Goal: Information Seeking & Learning: Learn about a topic

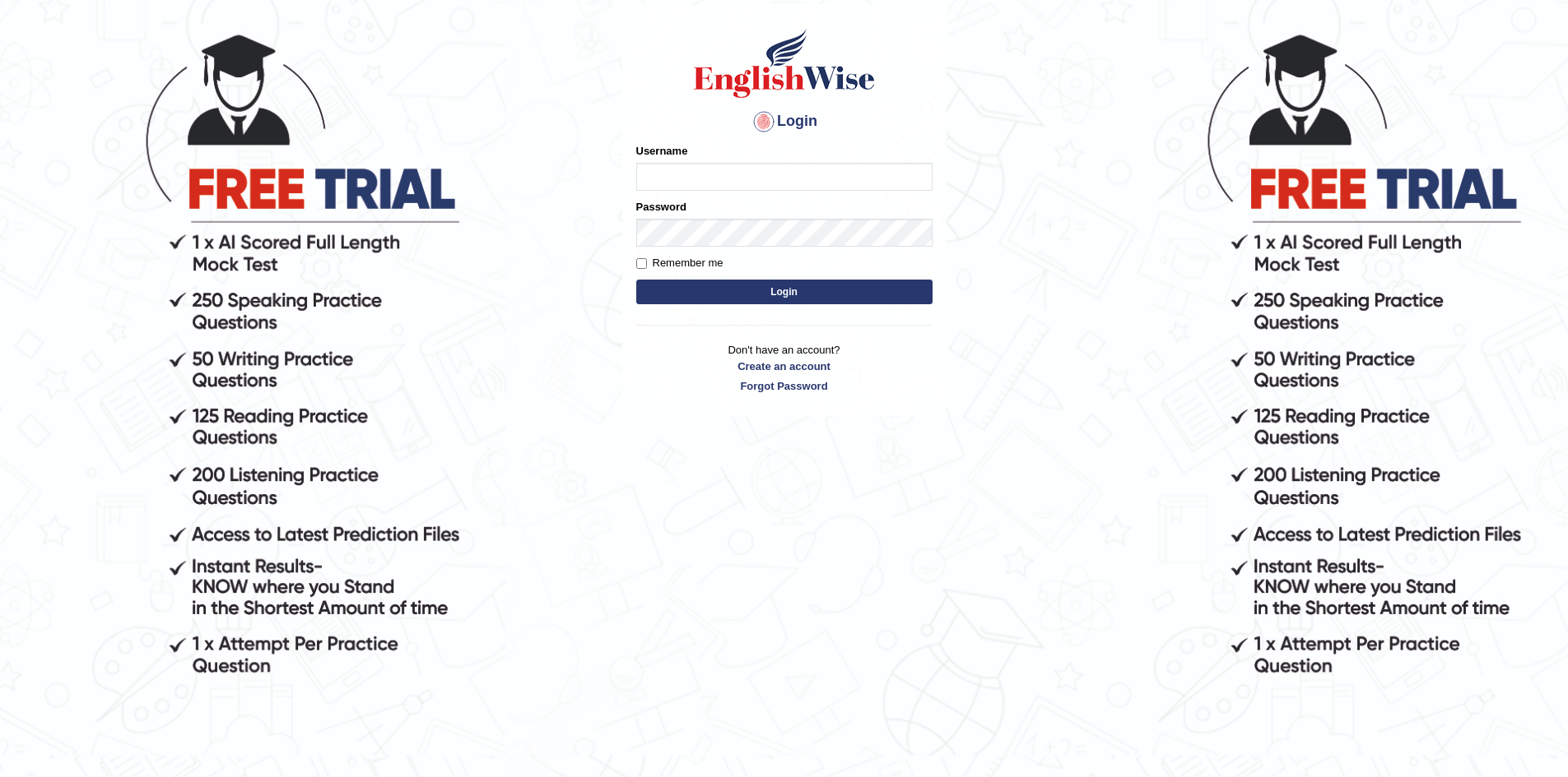
scroll to position [164, 0]
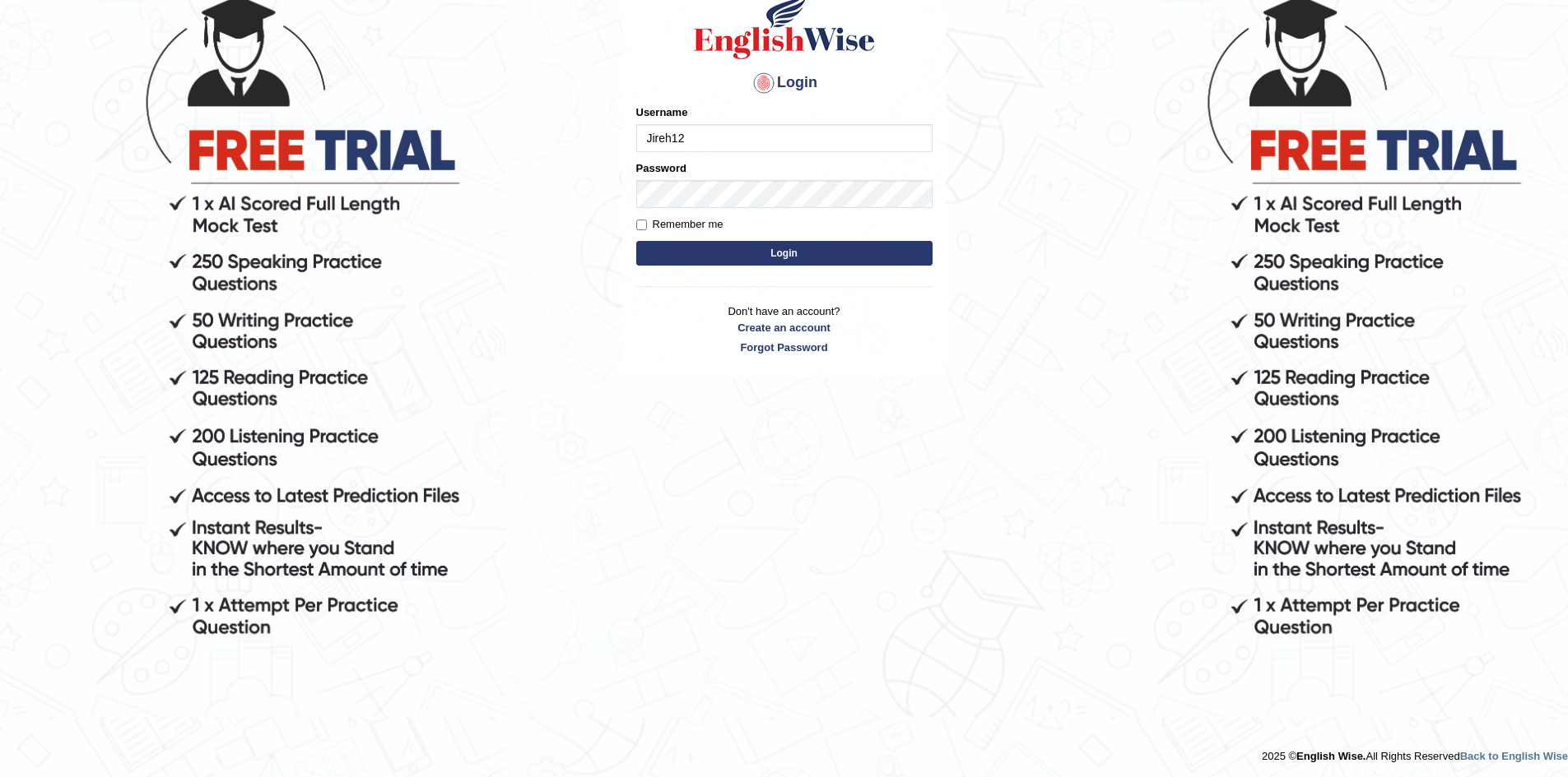
type input "Jireh12"
click at [636, 241] on button "Login" at bounding box center [784, 253] width 296 height 24
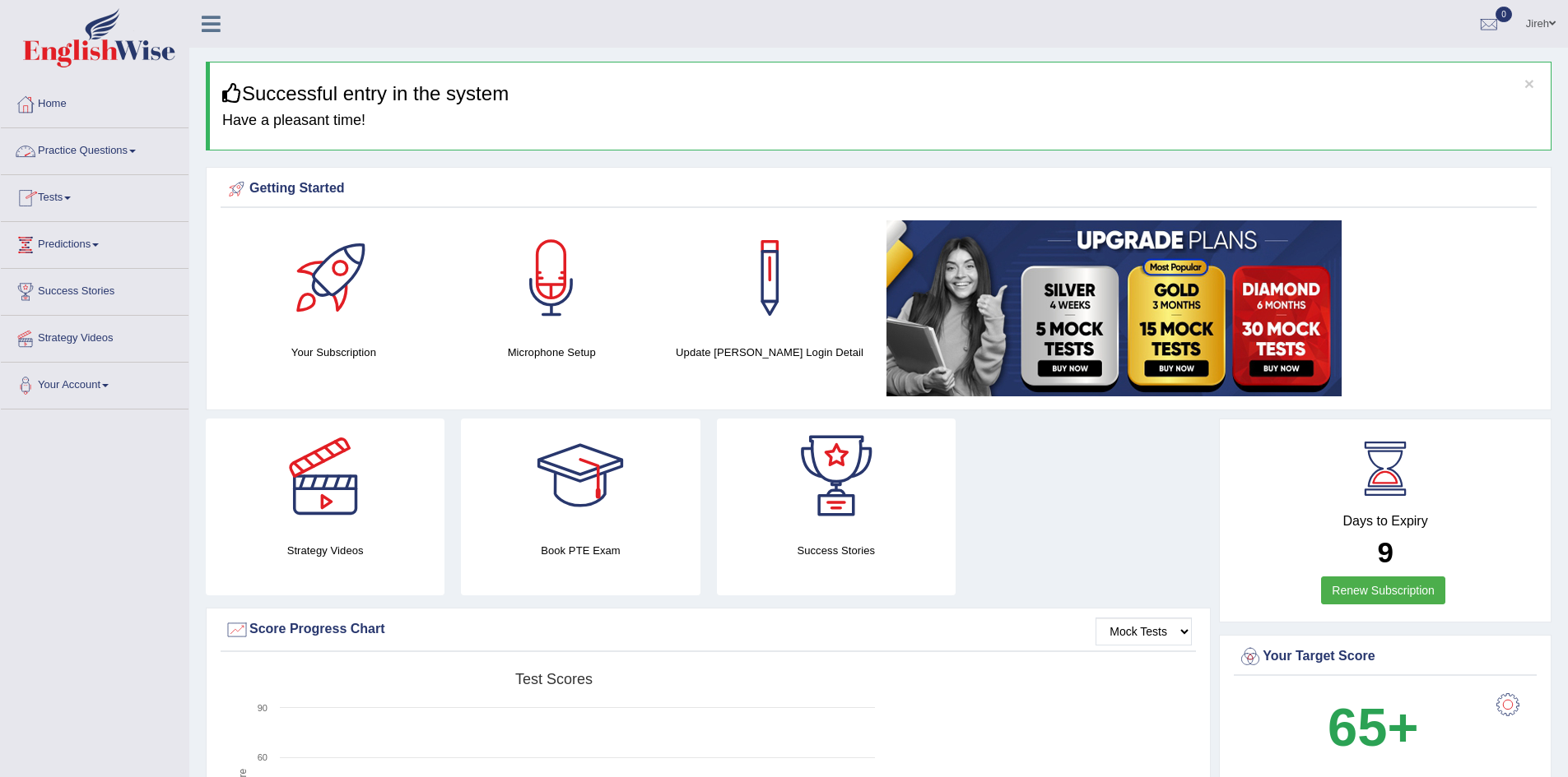
click at [72, 205] on link "Tests" at bounding box center [94, 195] width 188 height 41
click at [85, 233] on link "Take Practice Sectional Test" at bounding box center [108, 236] width 154 height 30
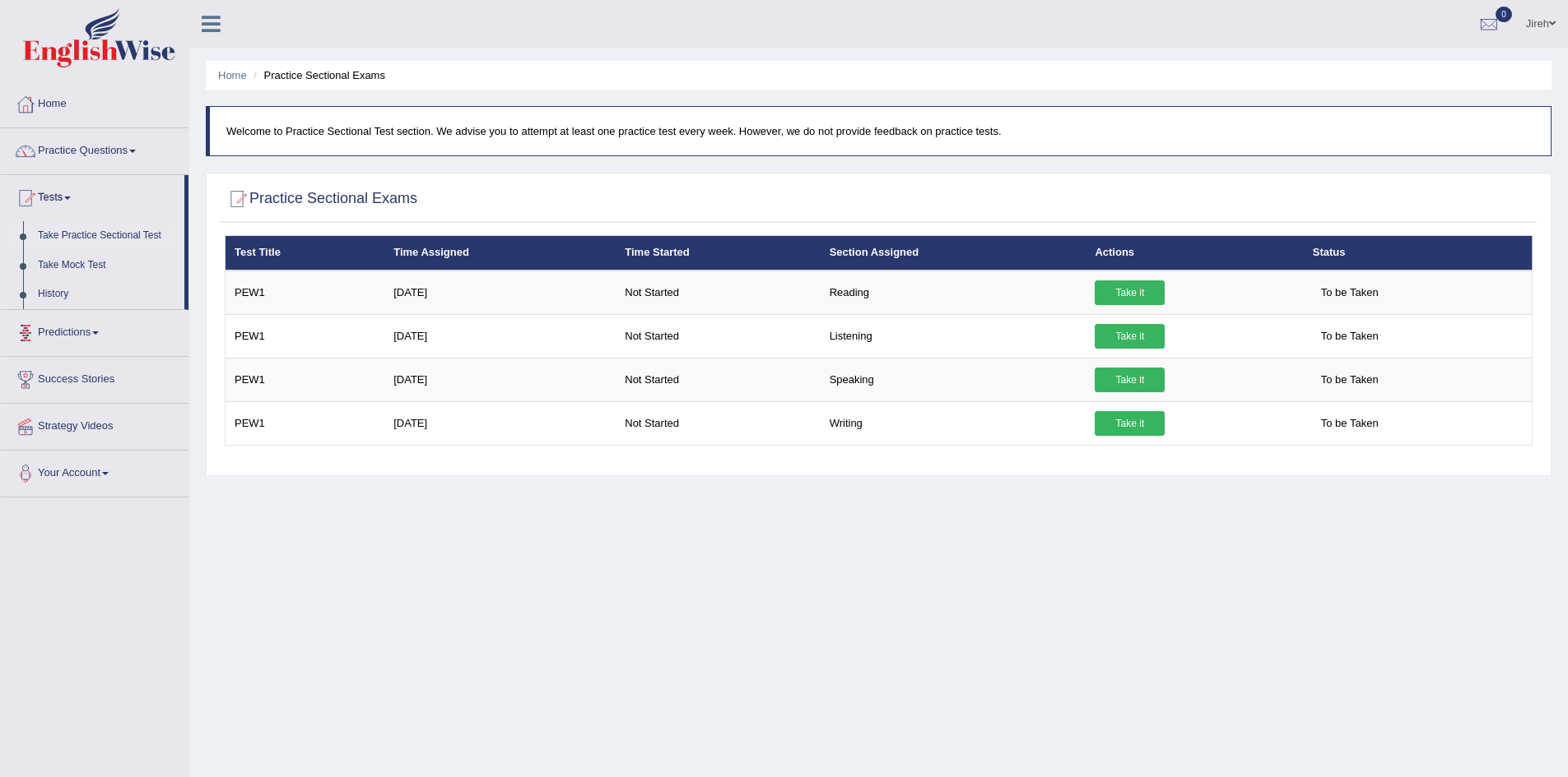
click at [104, 234] on link "Take Practice Sectional Test" at bounding box center [108, 236] width 154 height 30
click at [78, 188] on link "Tests" at bounding box center [93, 195] width 184 height 41
click at [132, 150] on link "Practice Questions" at bounding box center [94, 149] width 188 height 41
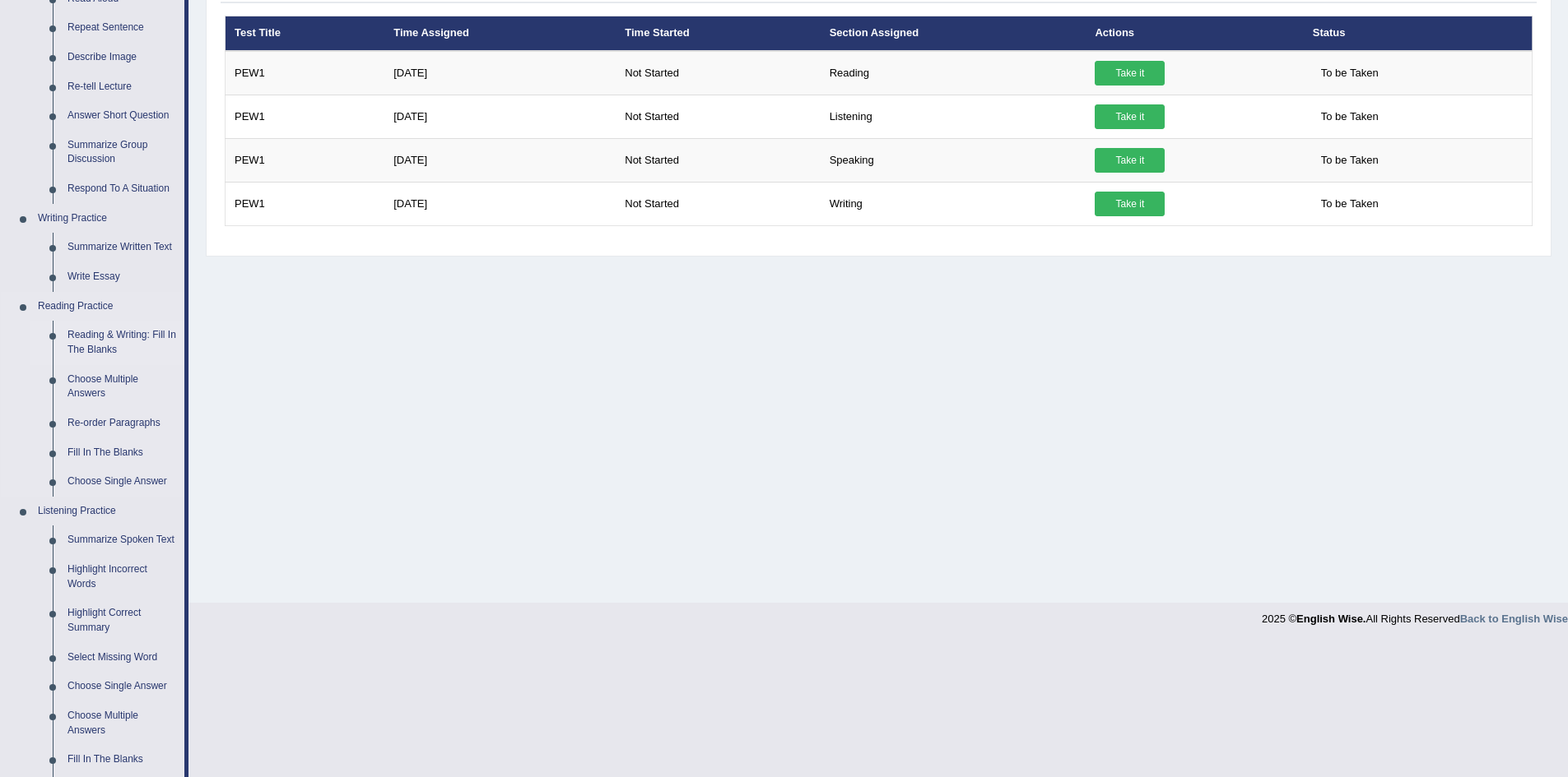
scroll to position [246, 0]
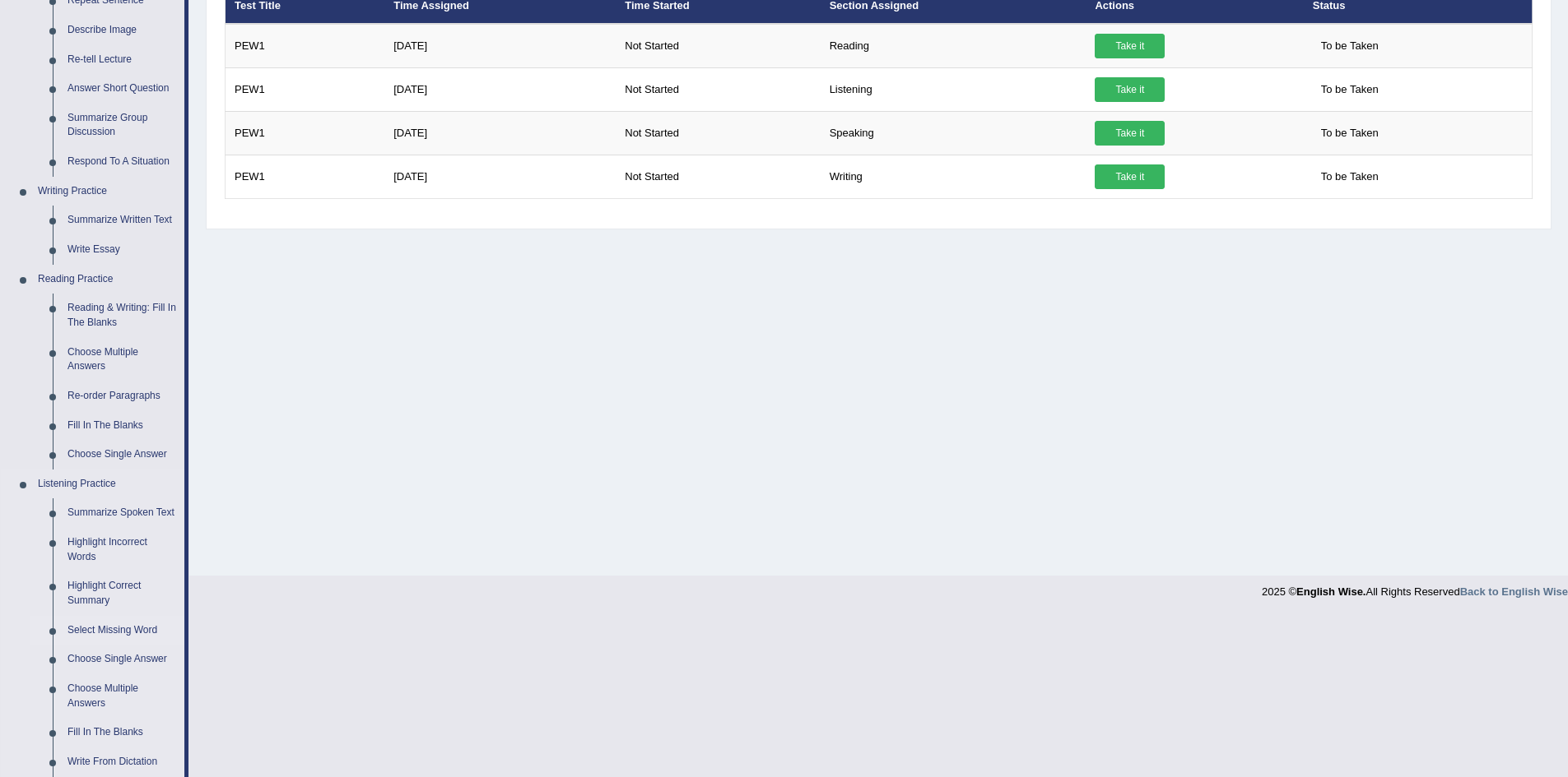
click at [140, 628] on link "Select Missing Word" at bounding box center [122, 631] width 124 height 30
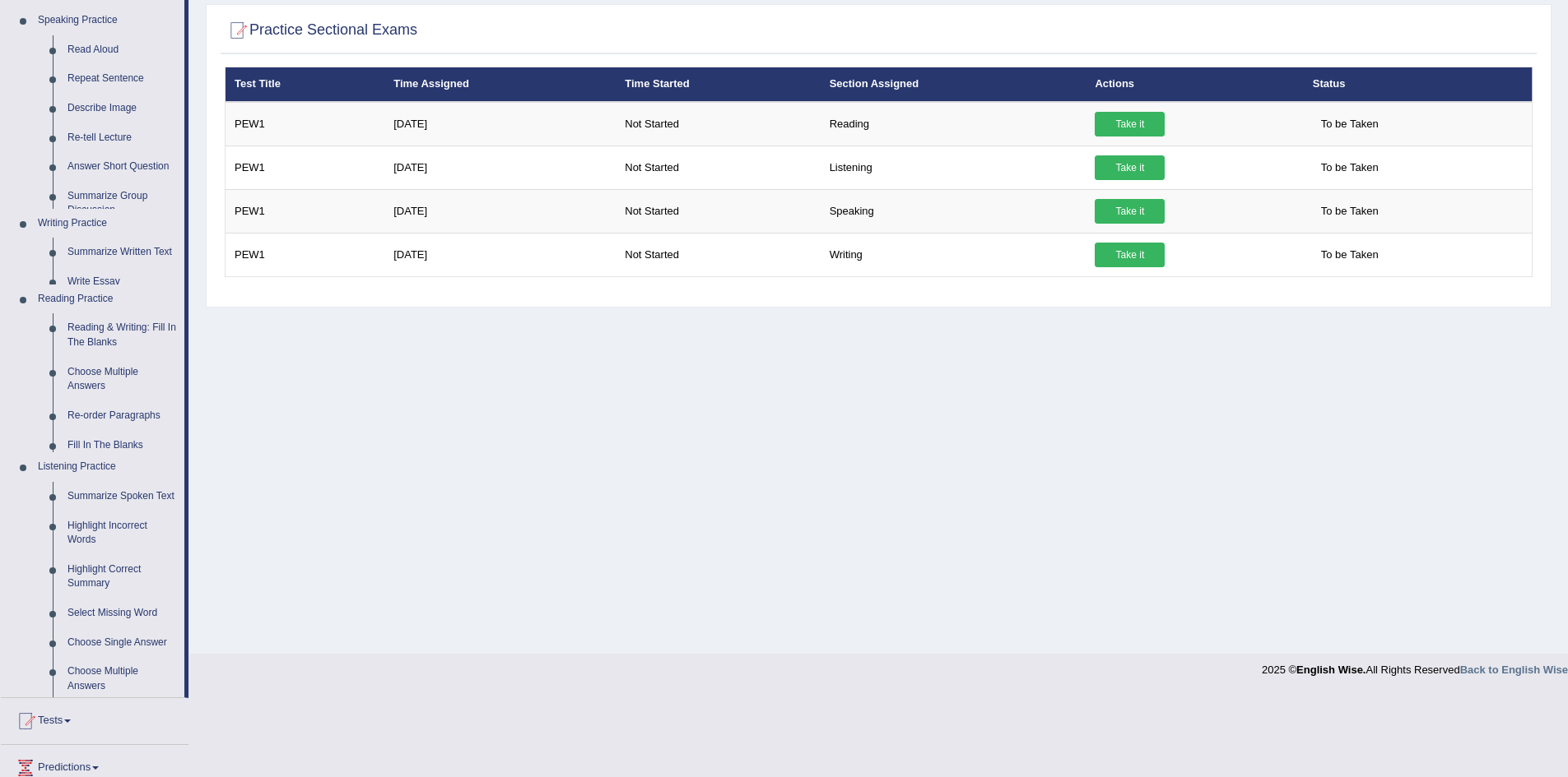
scroll to position [87, 0]
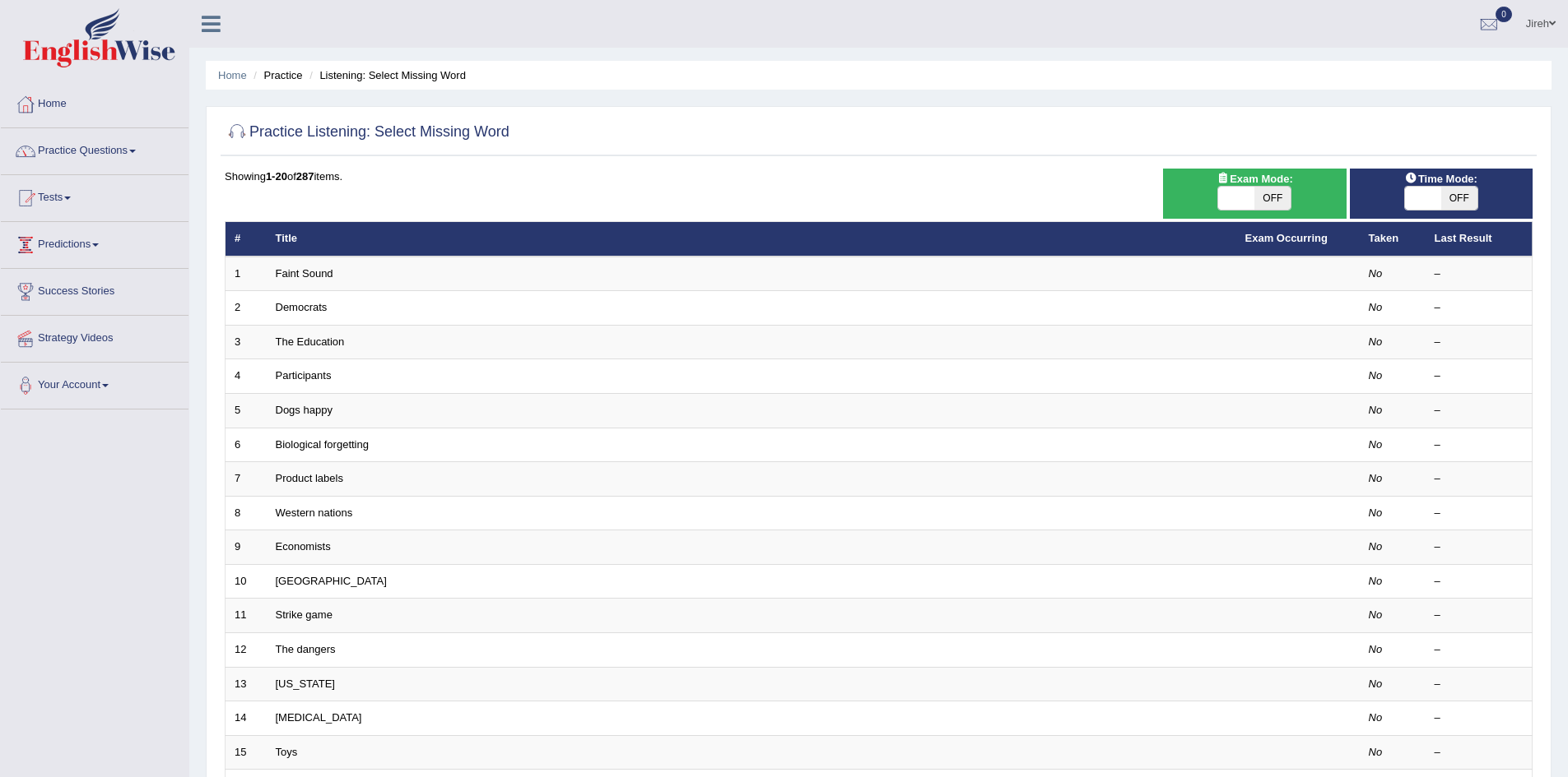
click at [82, 210] on link "Tests" at bounding box center [94, 195] width 188 height 41
click at [144, 153] on link "Practice Questions" at bounding box center [94, 149] width 188 height 41
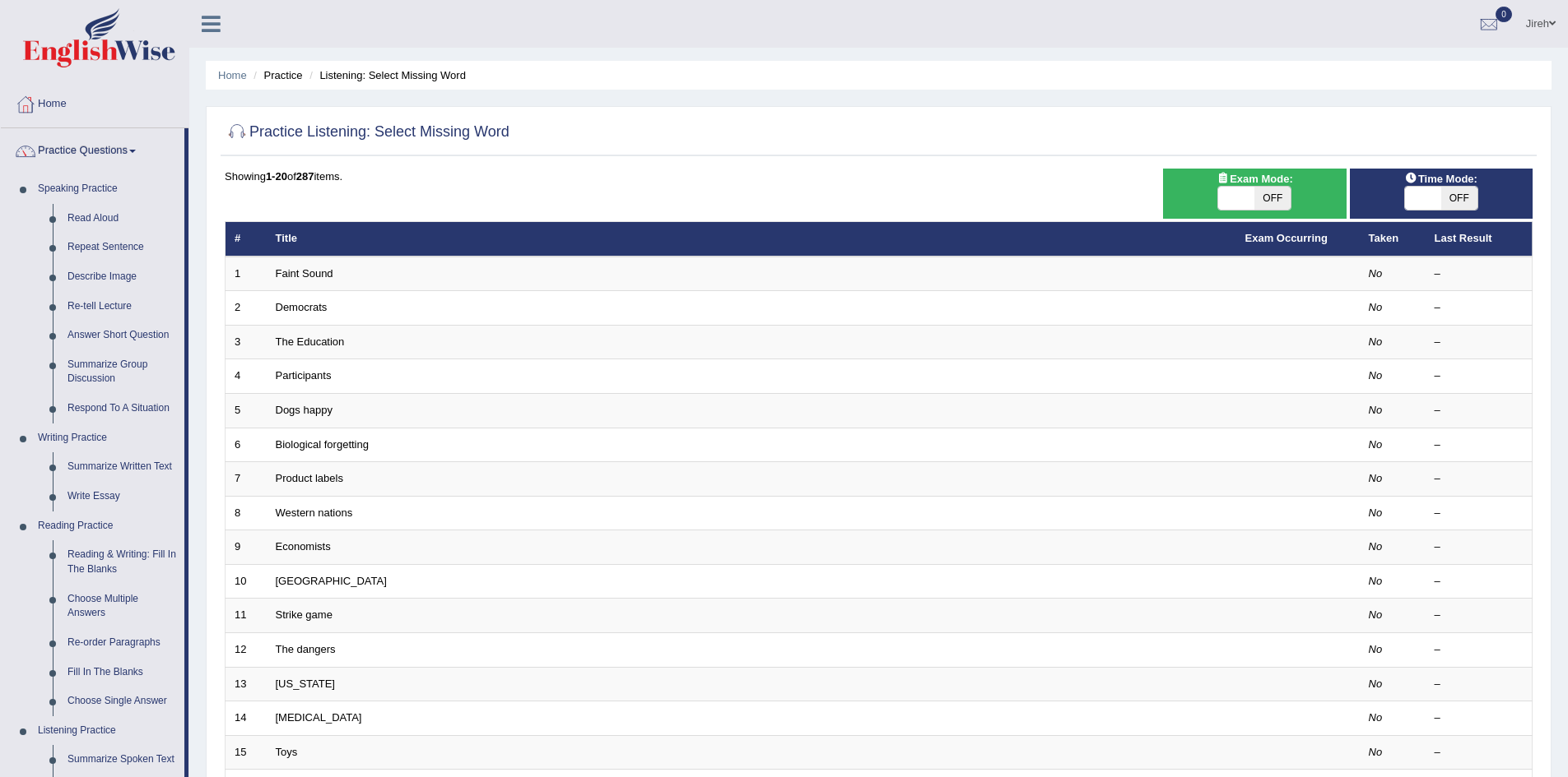
click at [1277, 202] on span "OFF" at bounding box center [1272, 198] width 36 height 23
checkbox input "true"
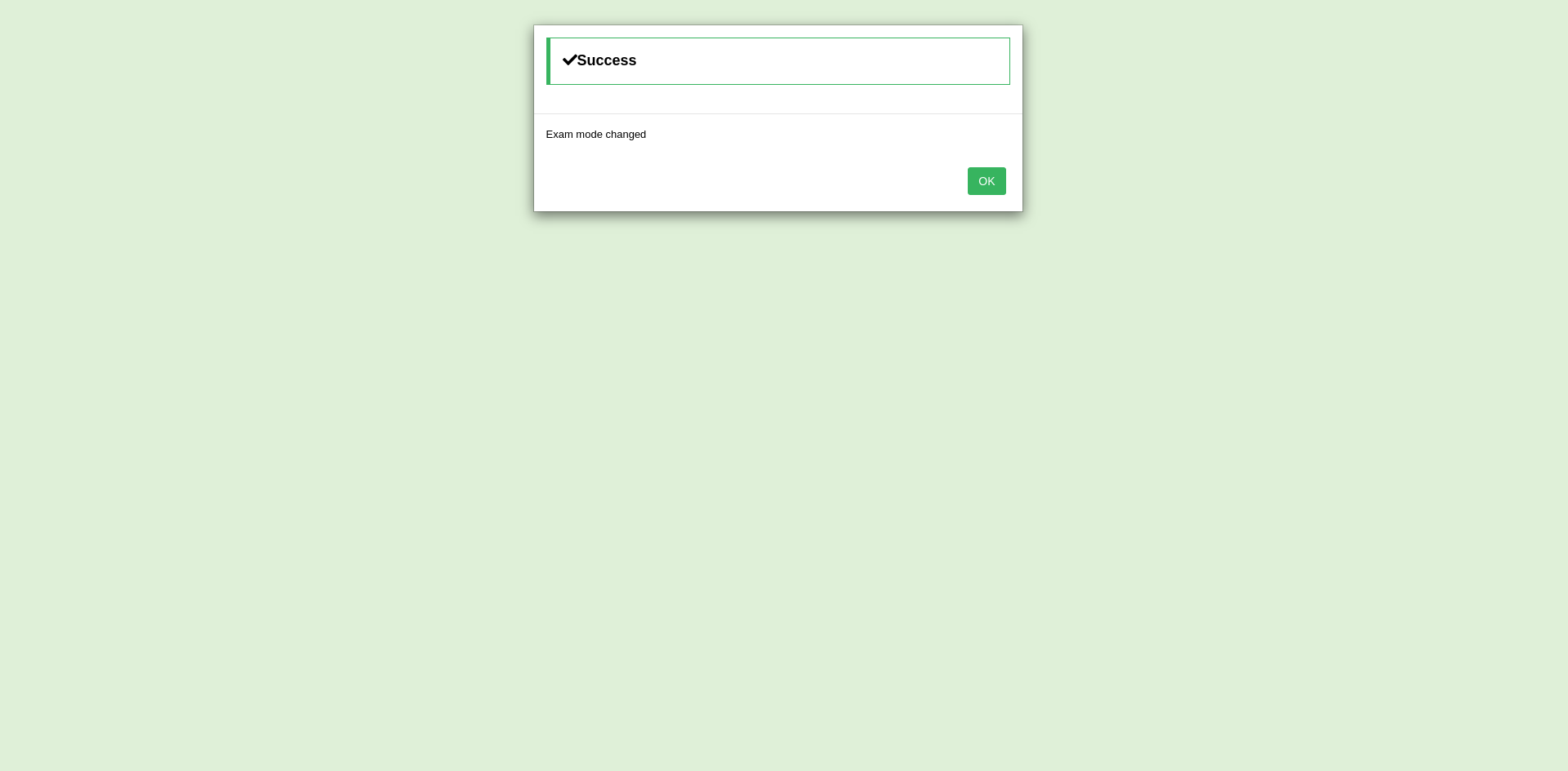
click at [977, 184] on button "OK" at bounding box center [986, 181] width 37 height 28
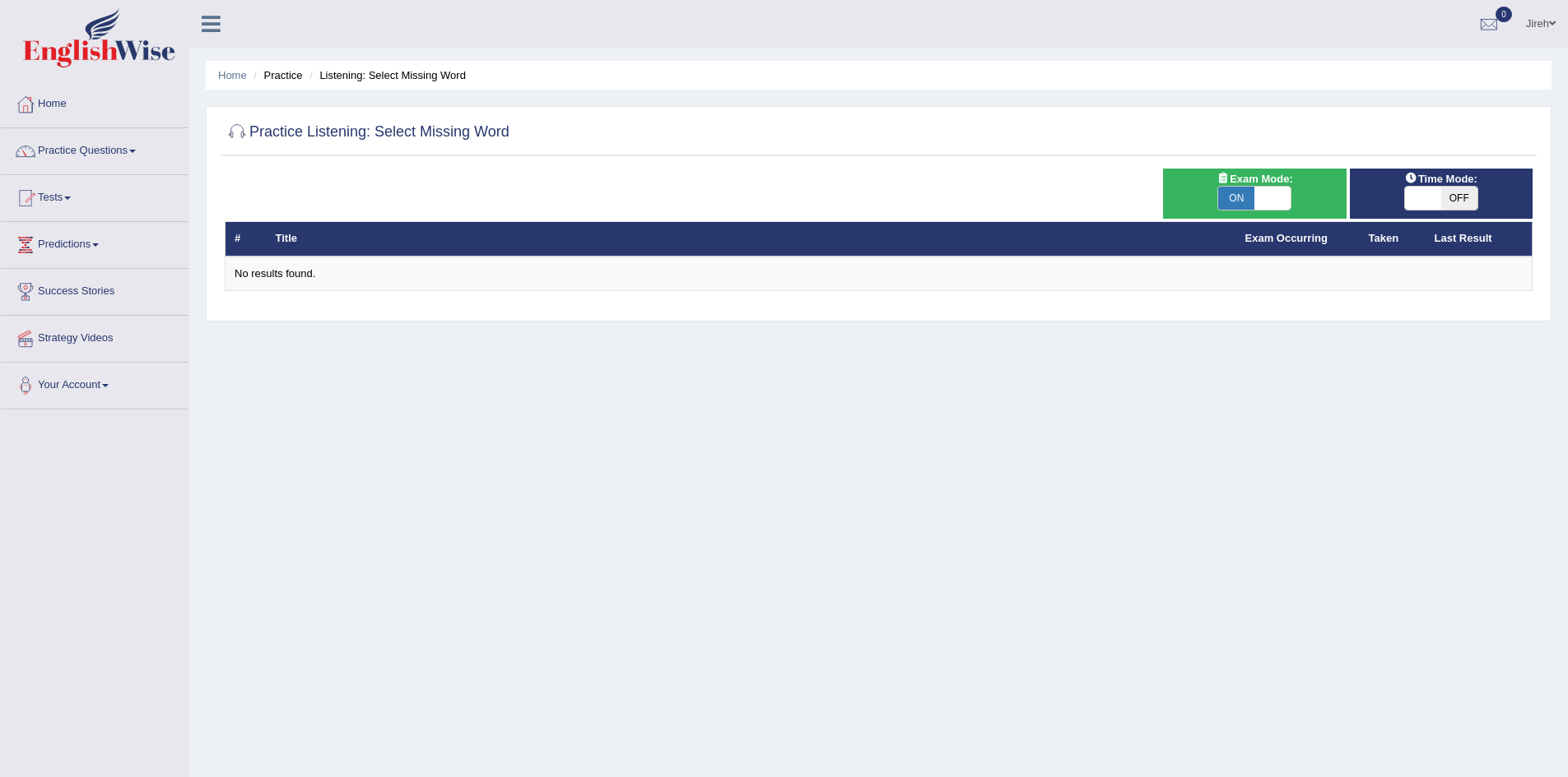
click at [1450, 205] on span "OFF" at bounding box center [1459, 198] width 36 height 23
checkbox input "true"
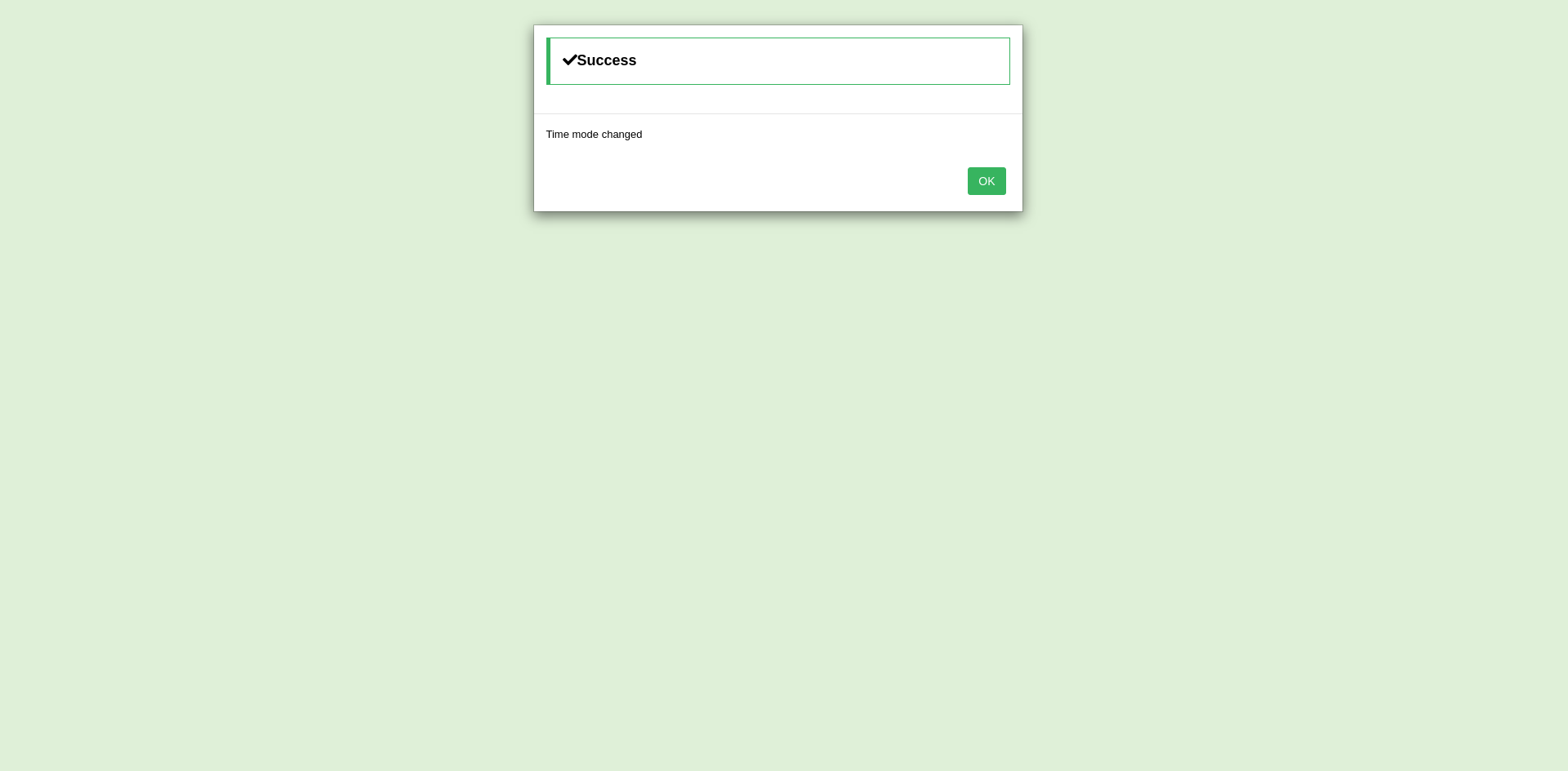
click at [978, 186] on button "OK" at bounding box center [986, 181] width 37 height 28
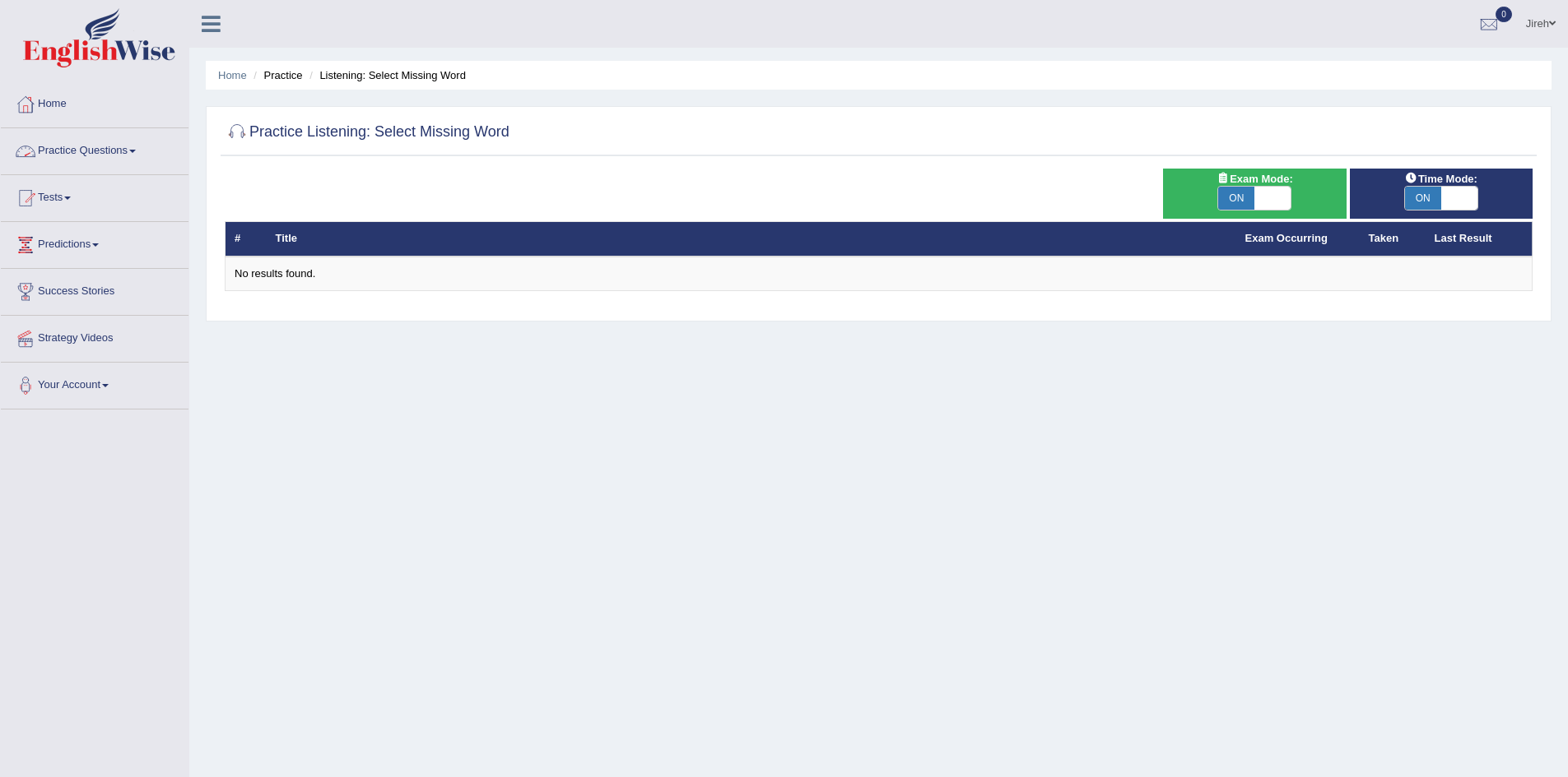
click at [99, 156] on link "Practice Questions" at bounding box center [94, 149] width 188 height 41
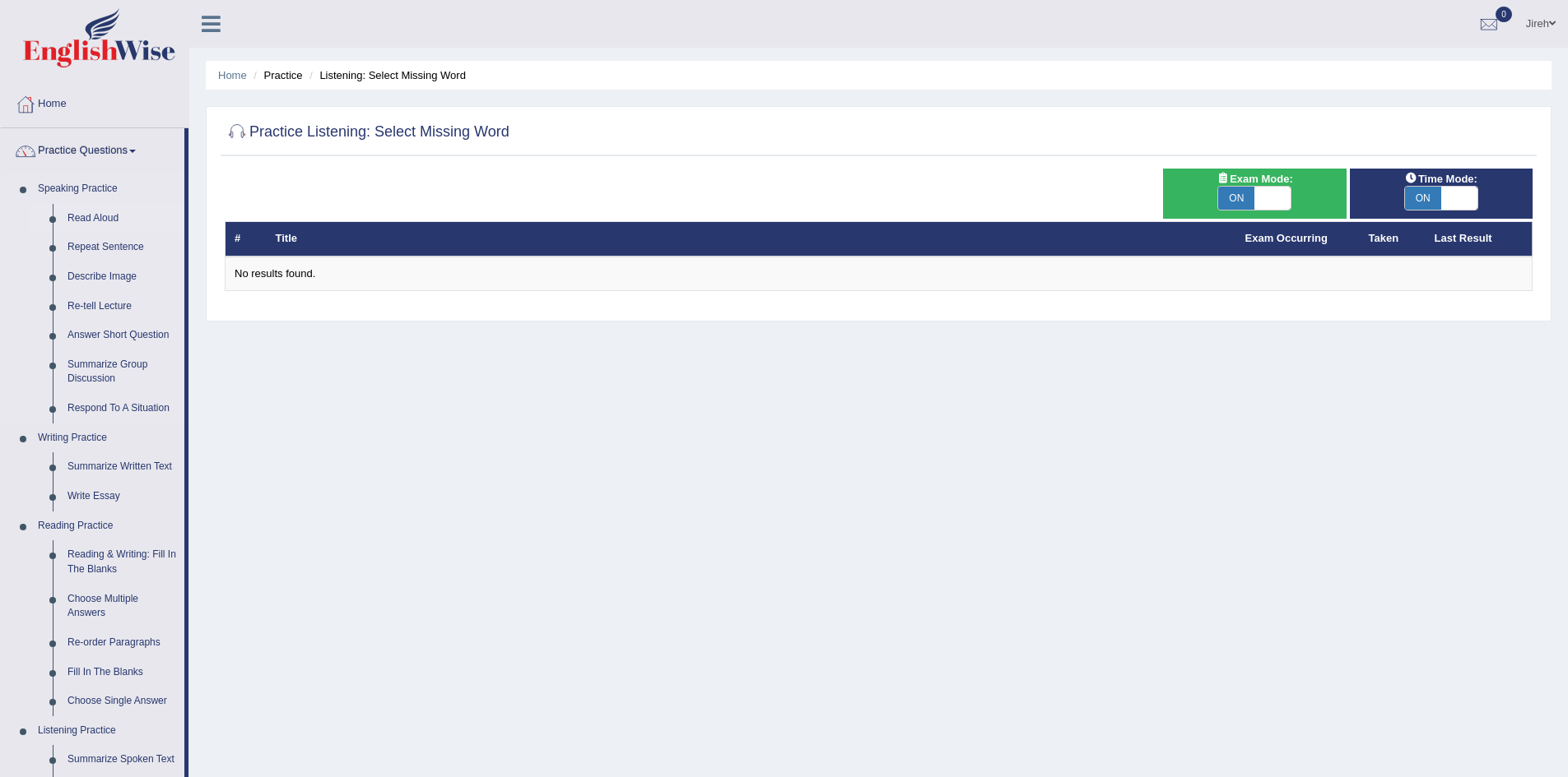
click at [77, 214] on link "Read Aloud" at bounding box center [122, 219] width 124 height 30
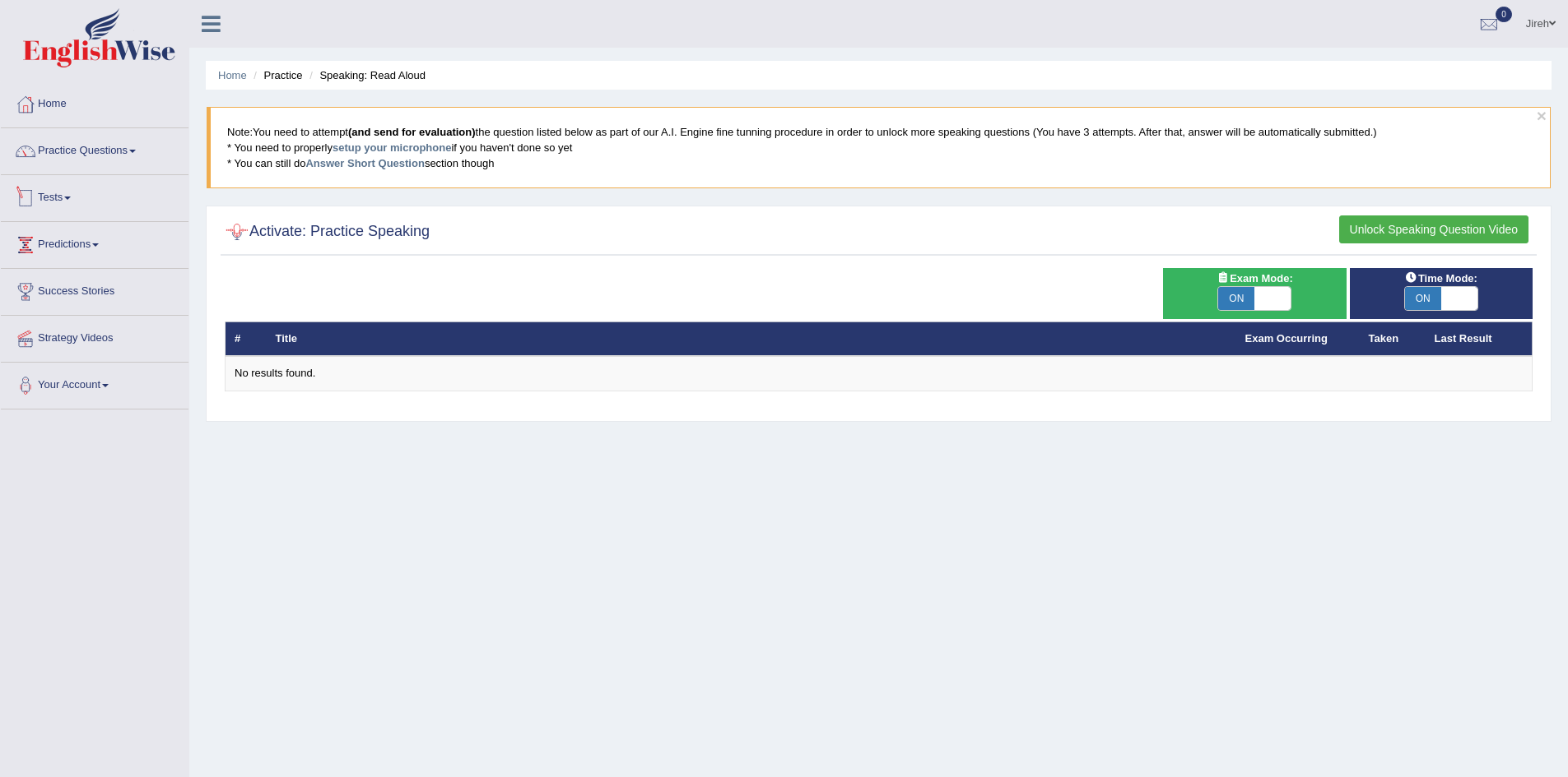
click at [85, 201] on link "Tests" at bounding box center [94, 195] width 188 height 41
click at [85, 237] on link "Take Practice Sectional Test" at bounding box center [108, 236] width 154 height 30
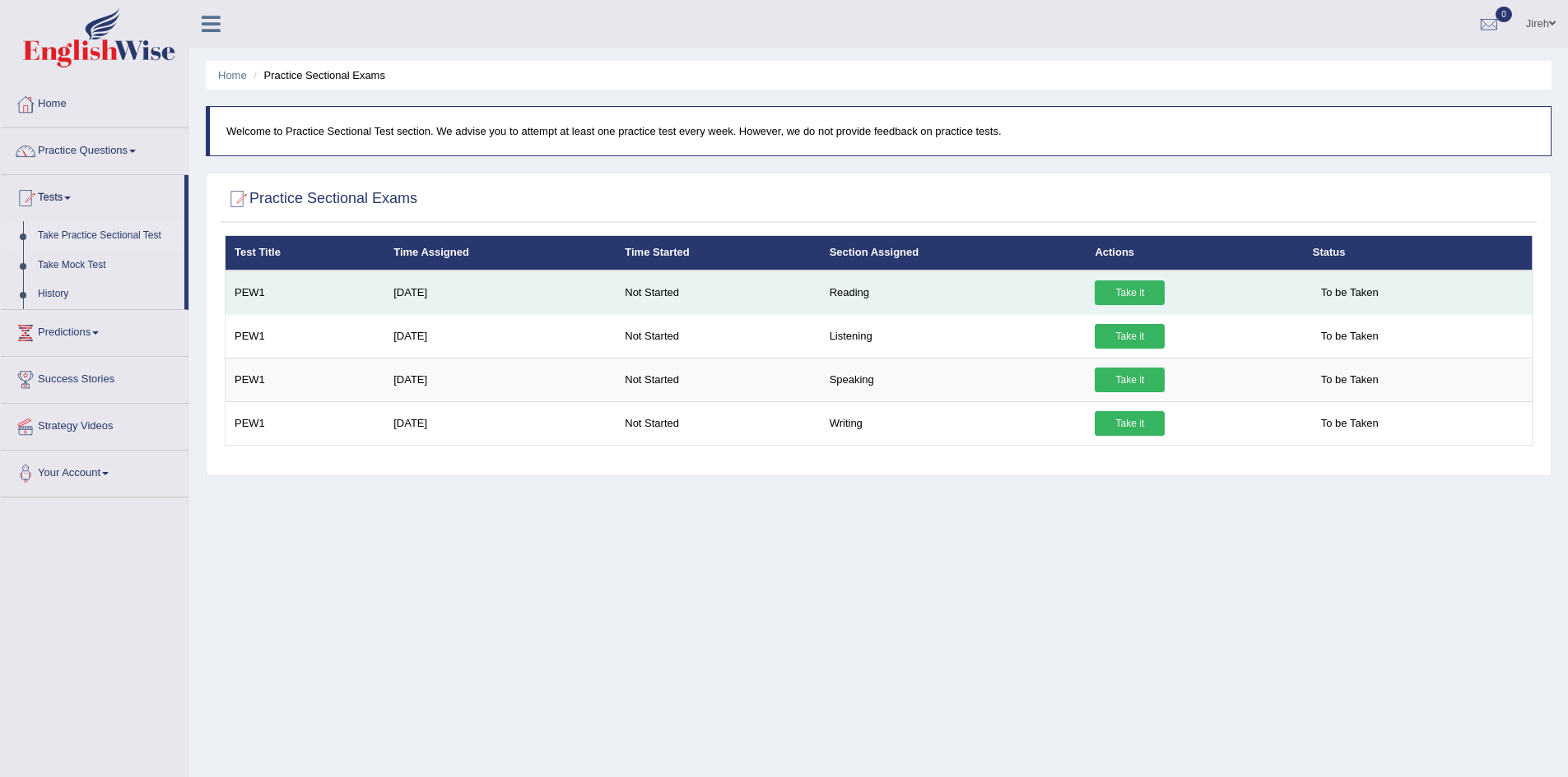
click at [1127, 298] on link "Take it" at bounding box center [1130, 293] width 70 height 24
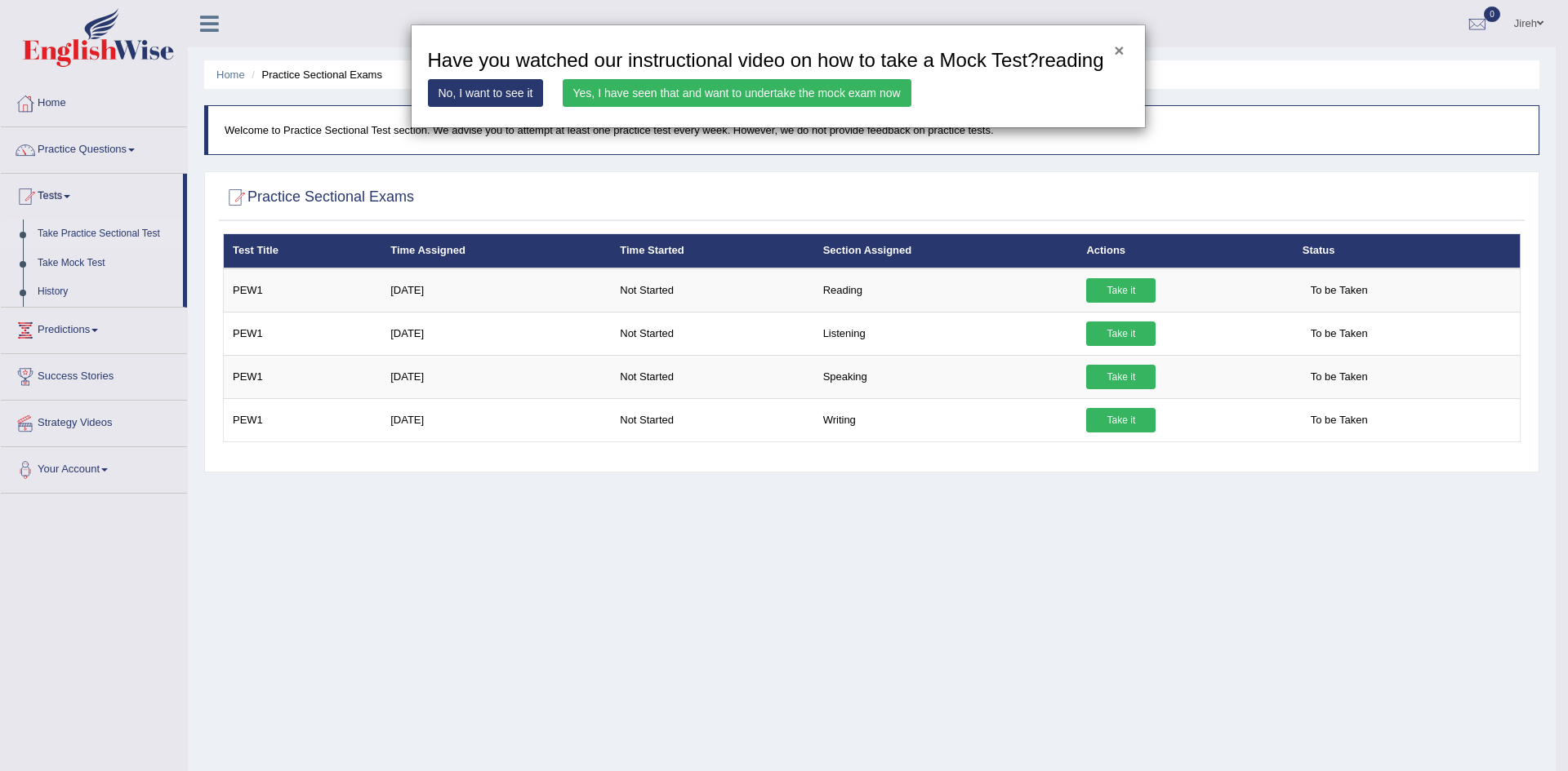
click at [1119, 49] on button "×" at bounding box center [1119, 50] width 10 height 17
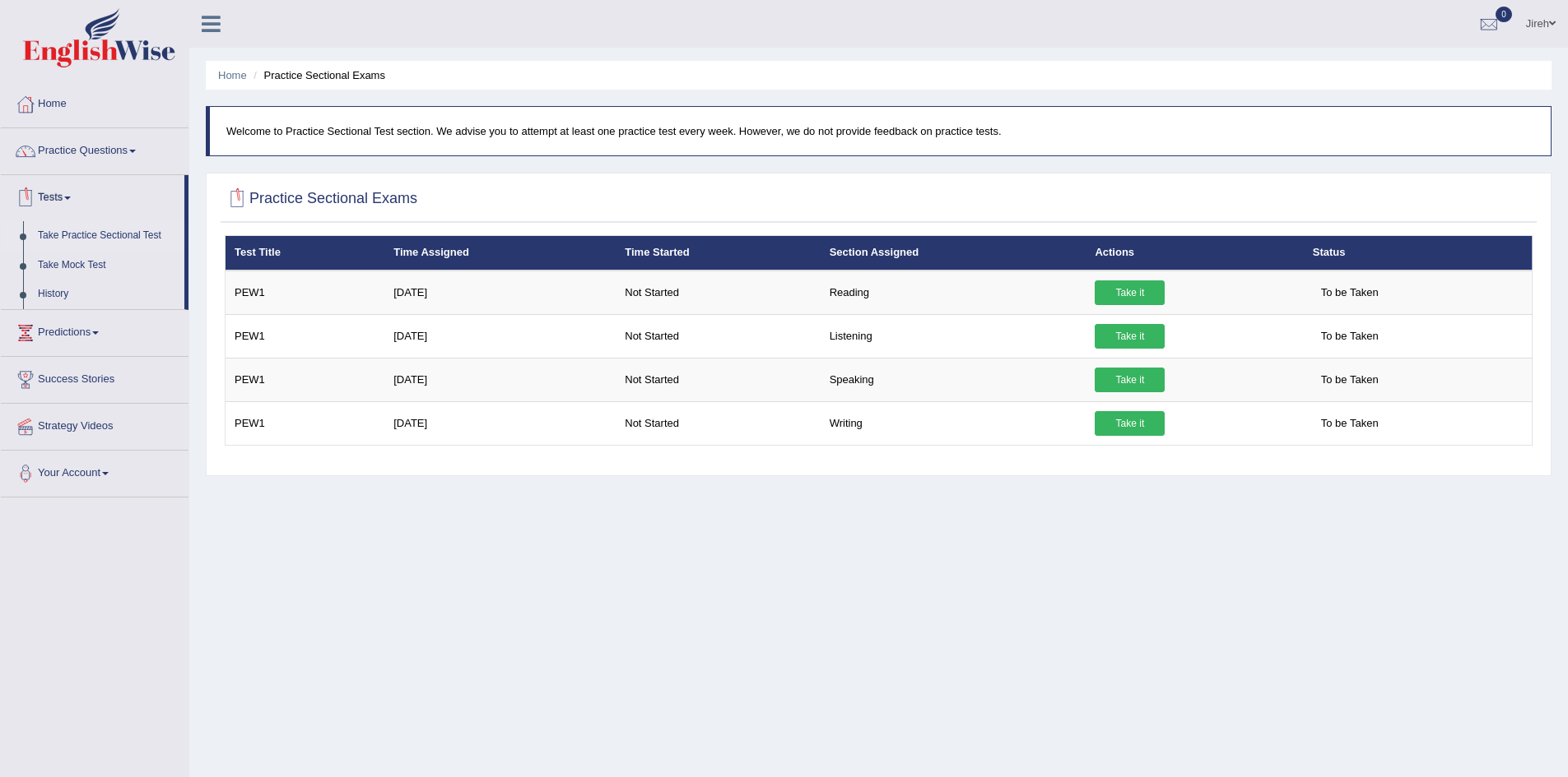
click at [81, 202] on link "Tests" at bounding box center [93, 195] width 184 height 41
click at [82, 205] on link "Tests" at bounding box center [94, 195] width 188 height 41
click at [71, 198] on span at bounding box center [67, 198] width 7 height 3
click at [100, 162] on link "Practice Questions" at bounding box center [94, 149] width 188 height 41
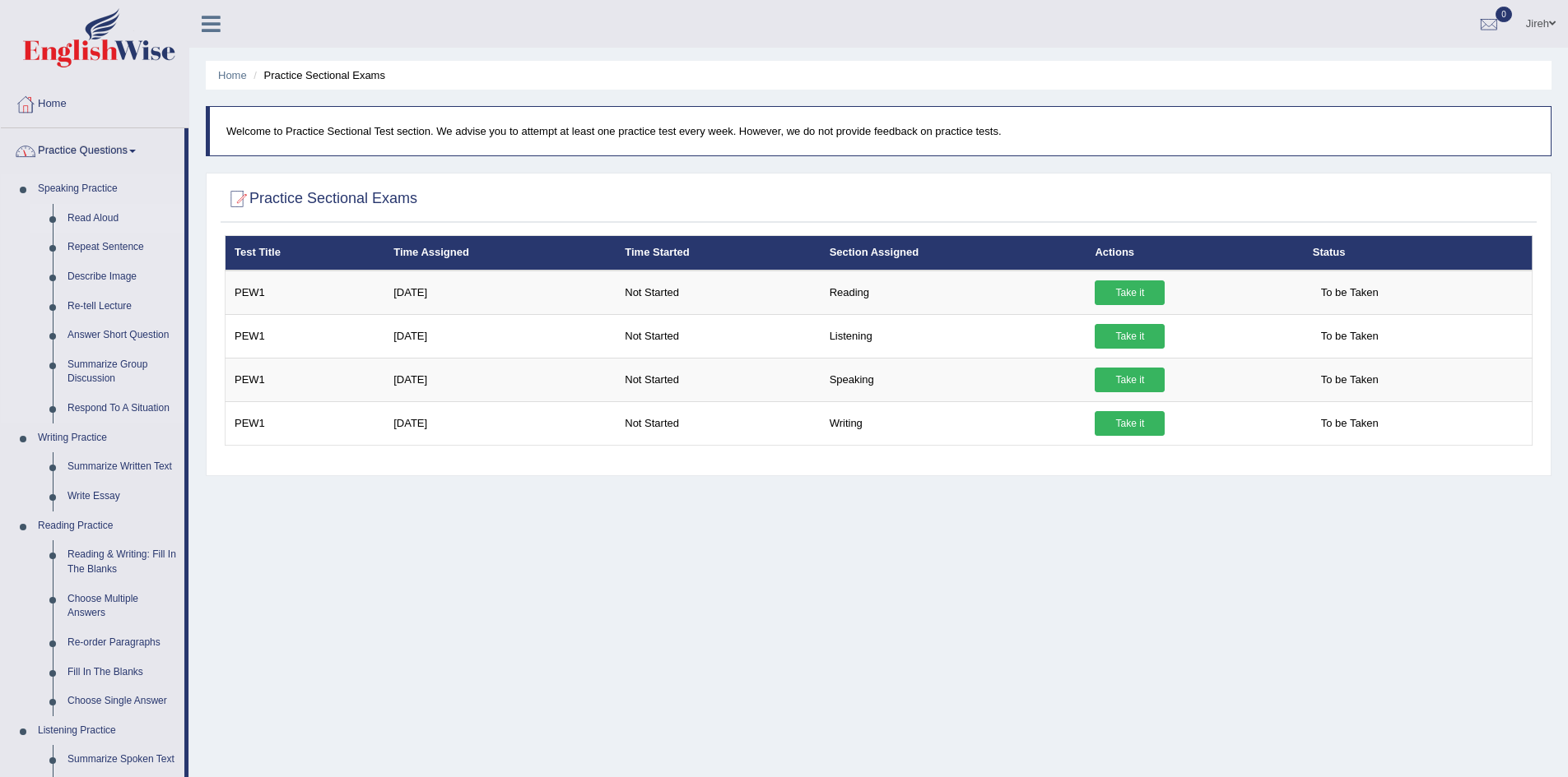
click at [95, 220] on link "Read Aloud" at bounding box center [122, 219] width 124 height 30
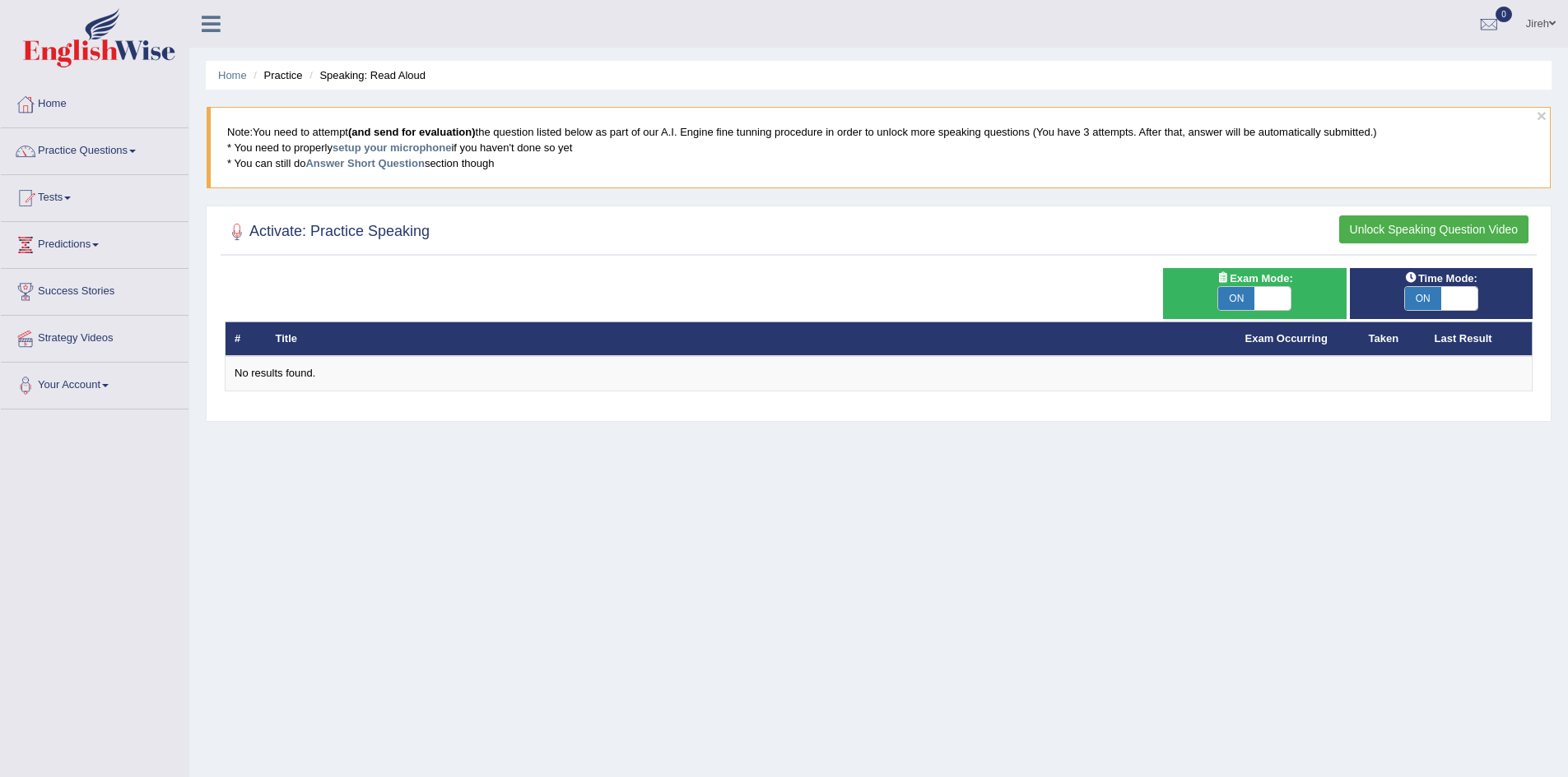
click at [1378, 232] on button "Unlock Speaking Question Video" at bounding box center [1433, 230] width 189 height 28
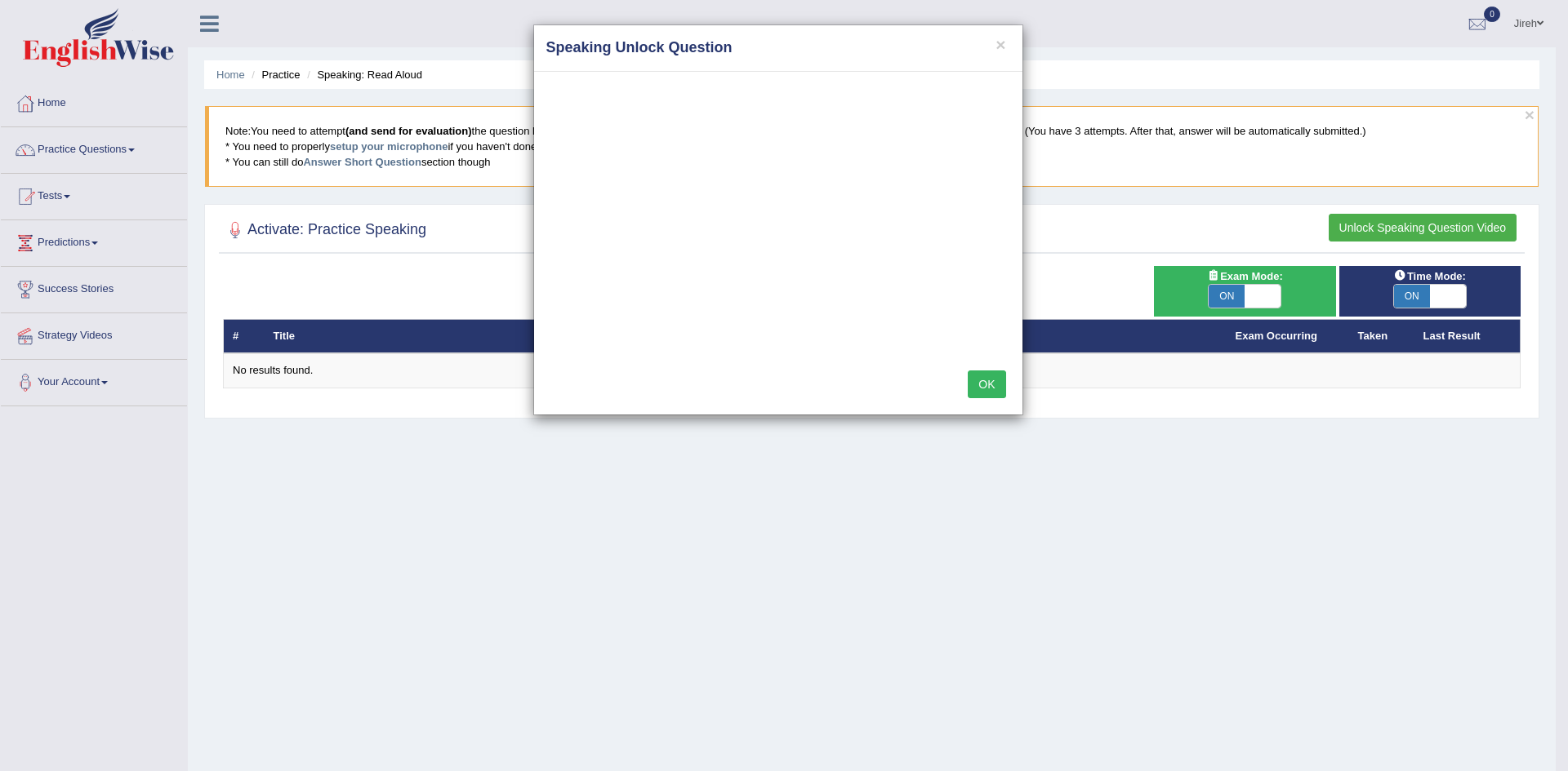
click at [987, 387] on button "OK" at bounding box center [986, 384] width 37 height 28
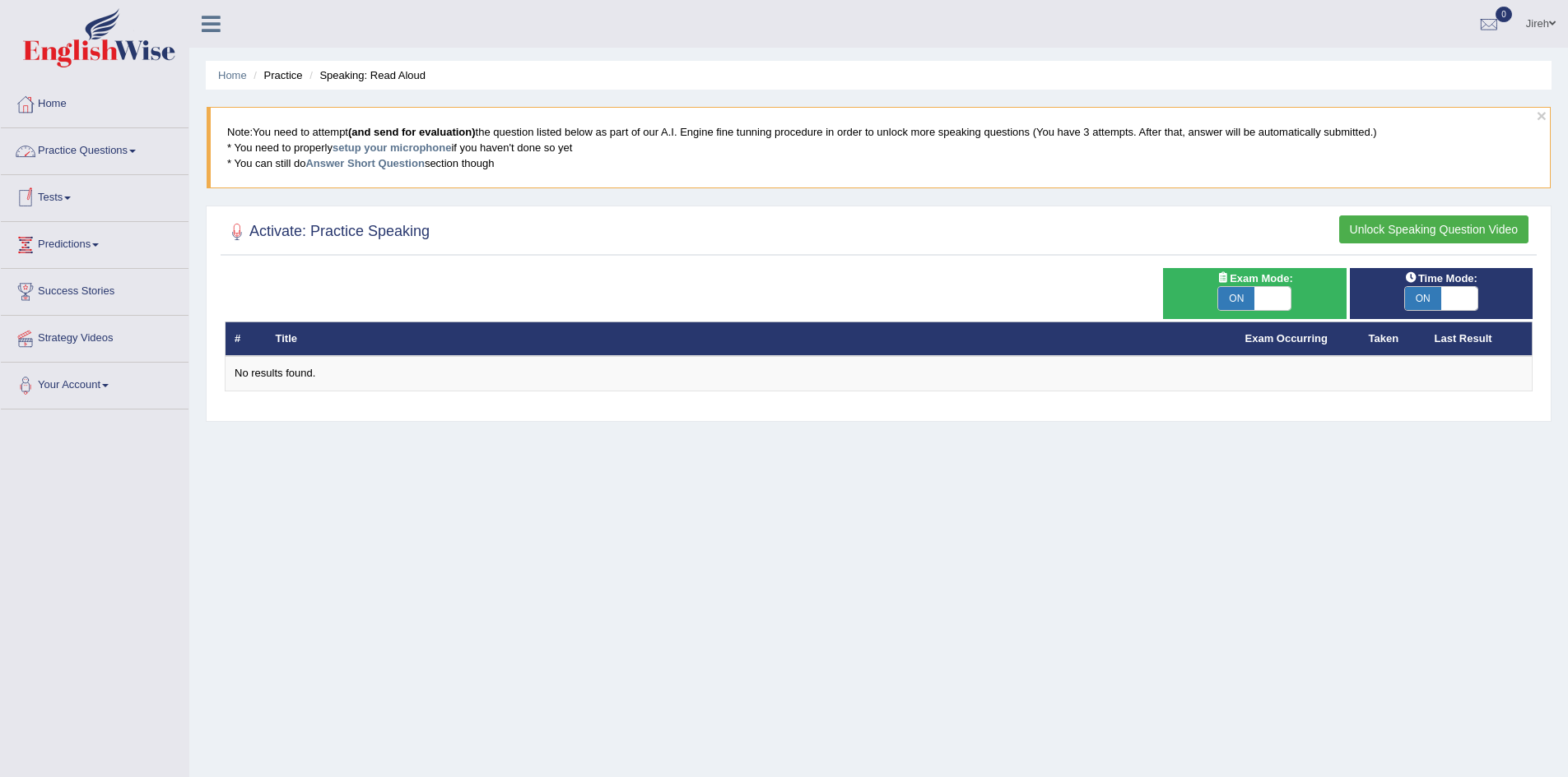
click at [110, 163] on link "Practice Questions" at bounding box center [94, 149] width 188 height 41
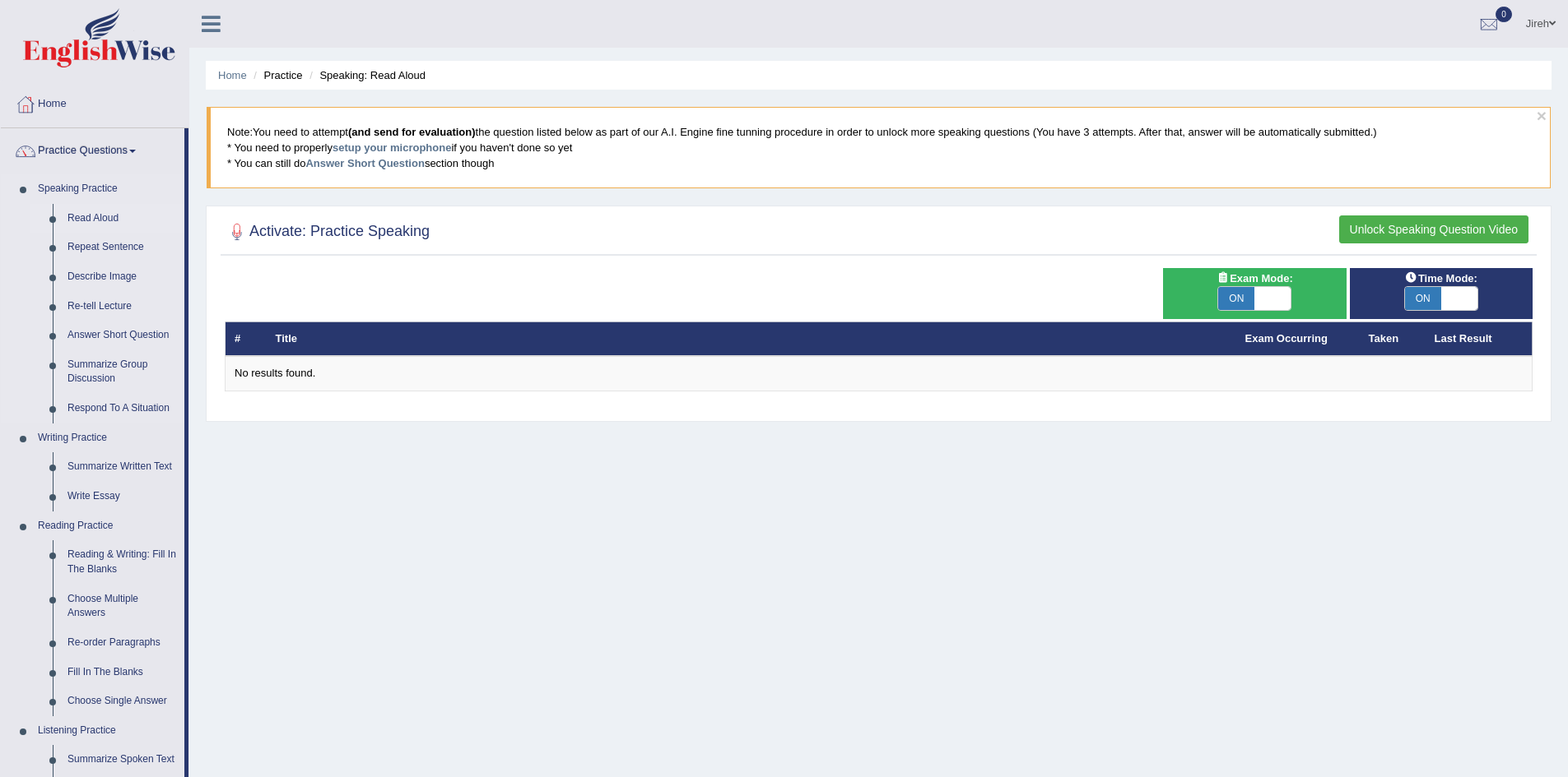
click at [92, 216] on link "Read Aloud" at bounding box center [122, 219] width 124 height 30
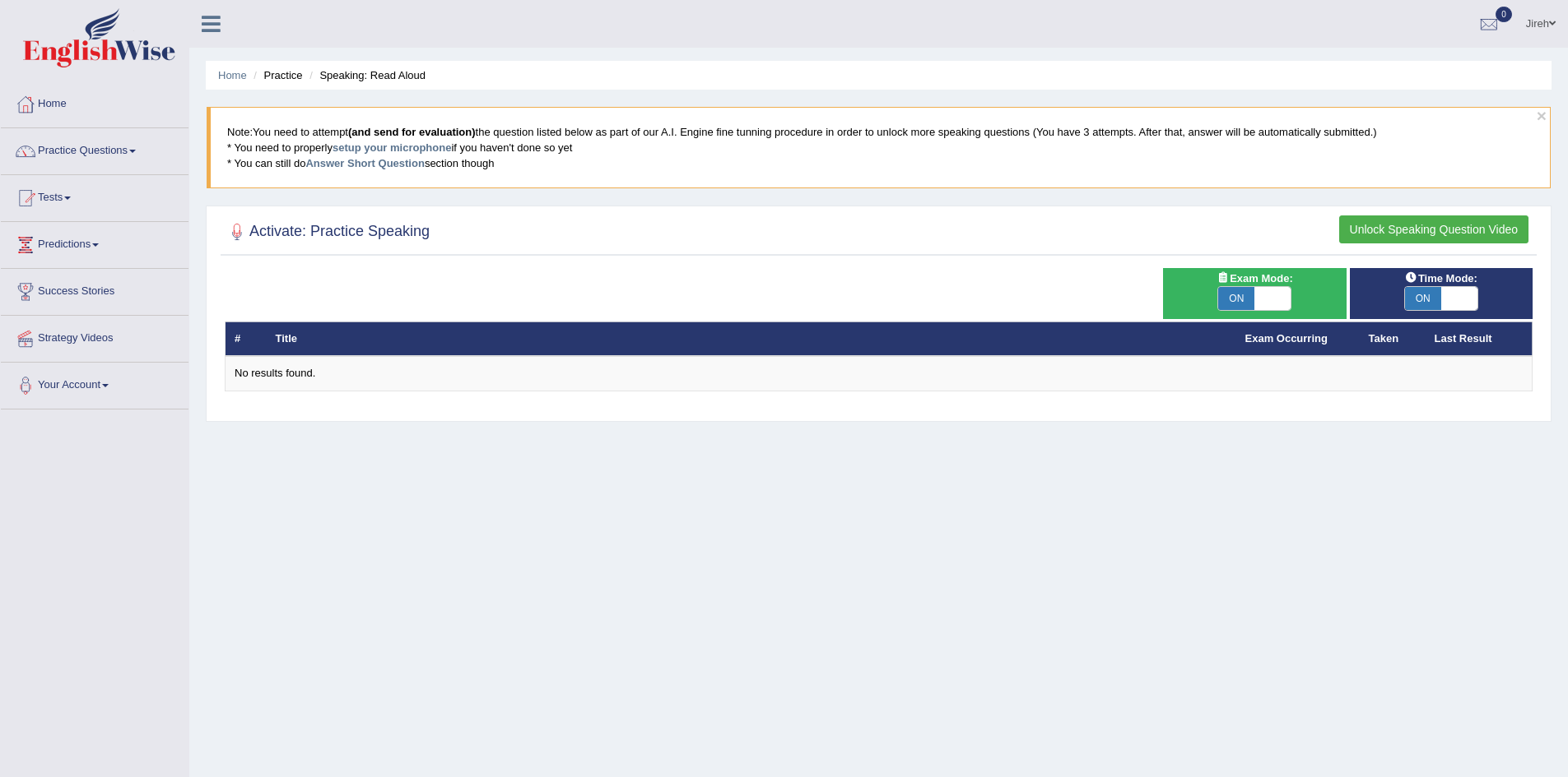
click at [1382, 227] on button "Unlock Speaking Question Video" at bounding box center [1433, 230] width 189 height 28
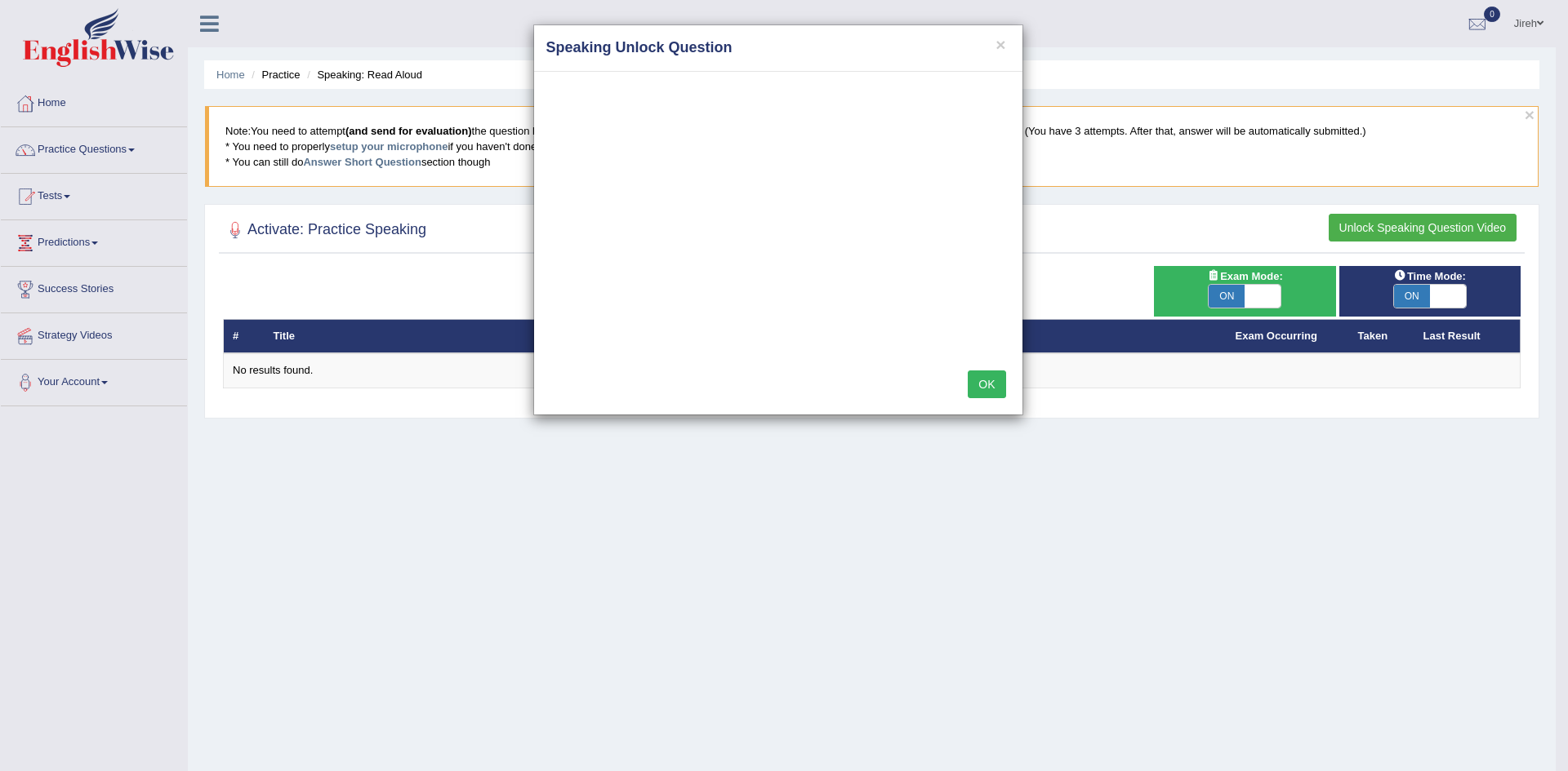
click at [993, 374] on button "OK" at bounding box center [986, 384] width 37 height 28
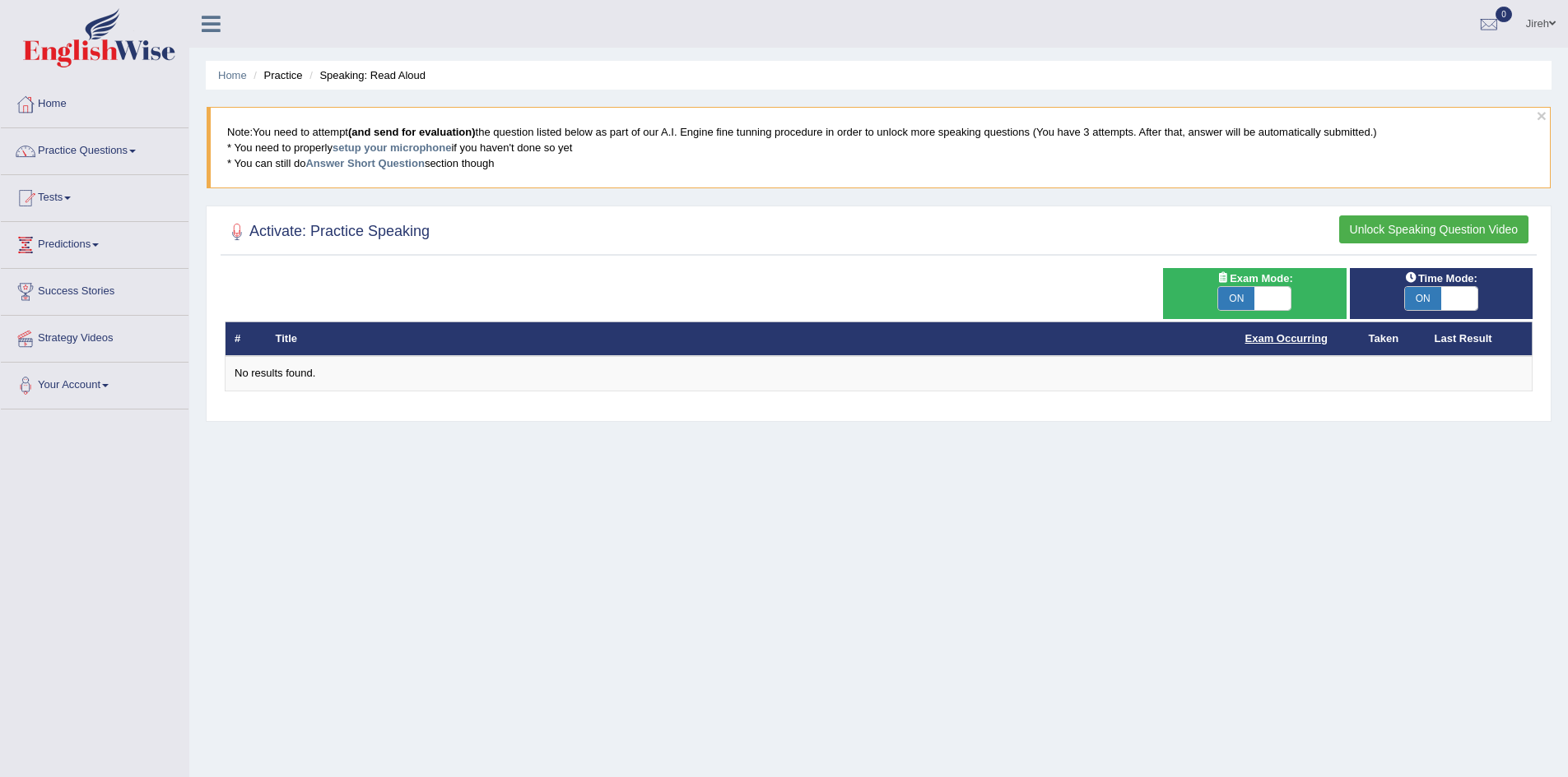
click at [1282, 342] on link "Exam Occurring" at bounding box center [1286, 338] width 82 height 12
click at [1376, 337] on th "Taken" at bounding box center [1392, 339] width 66 height 35
click at [95, 156] on link "Practice Questions" at bounding box center [94, 149] width 188 height 41
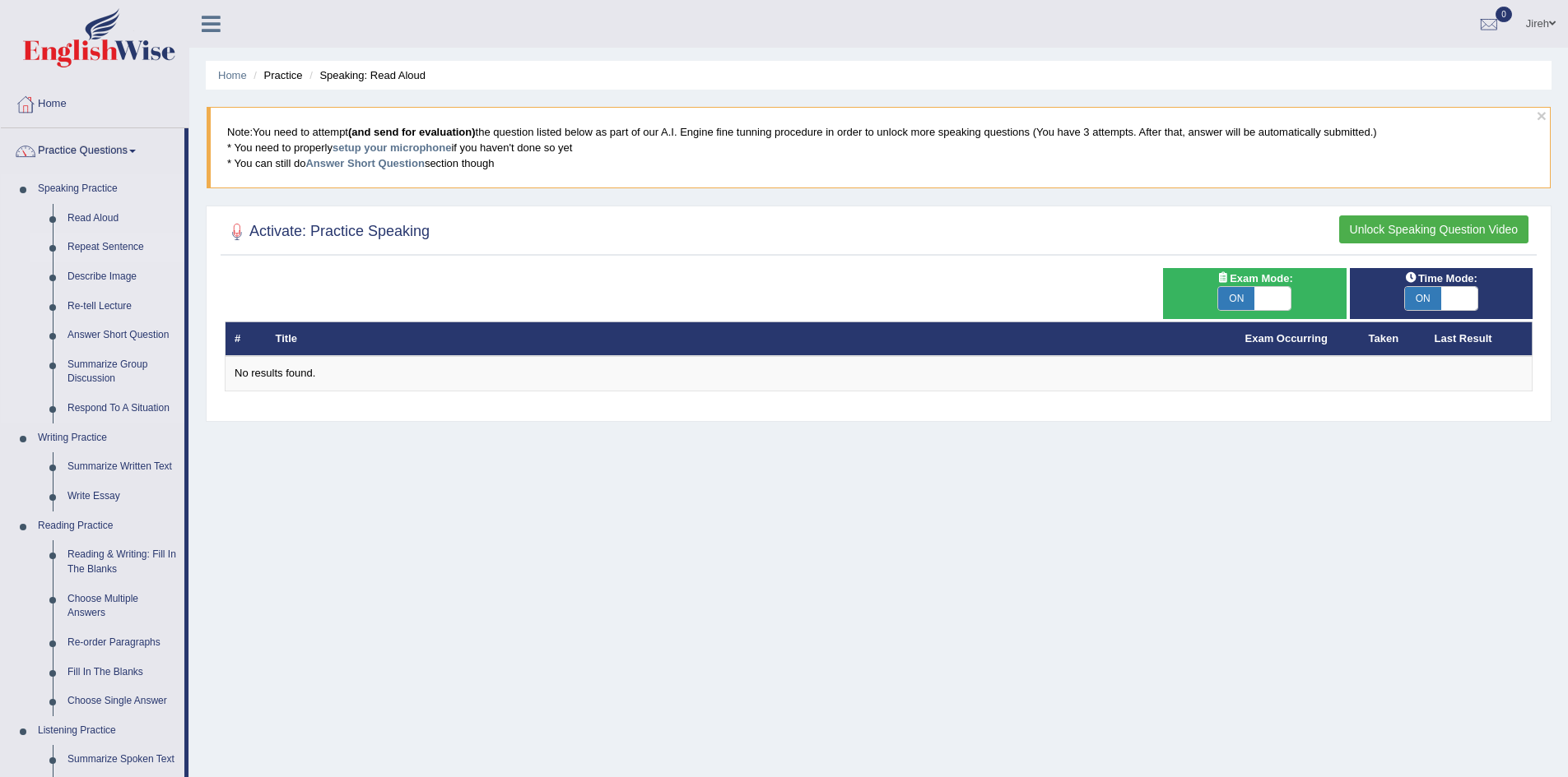
click at [94, 246] on link "Repeat Sentence" at bounding box center [122, 247] width 124 height 30
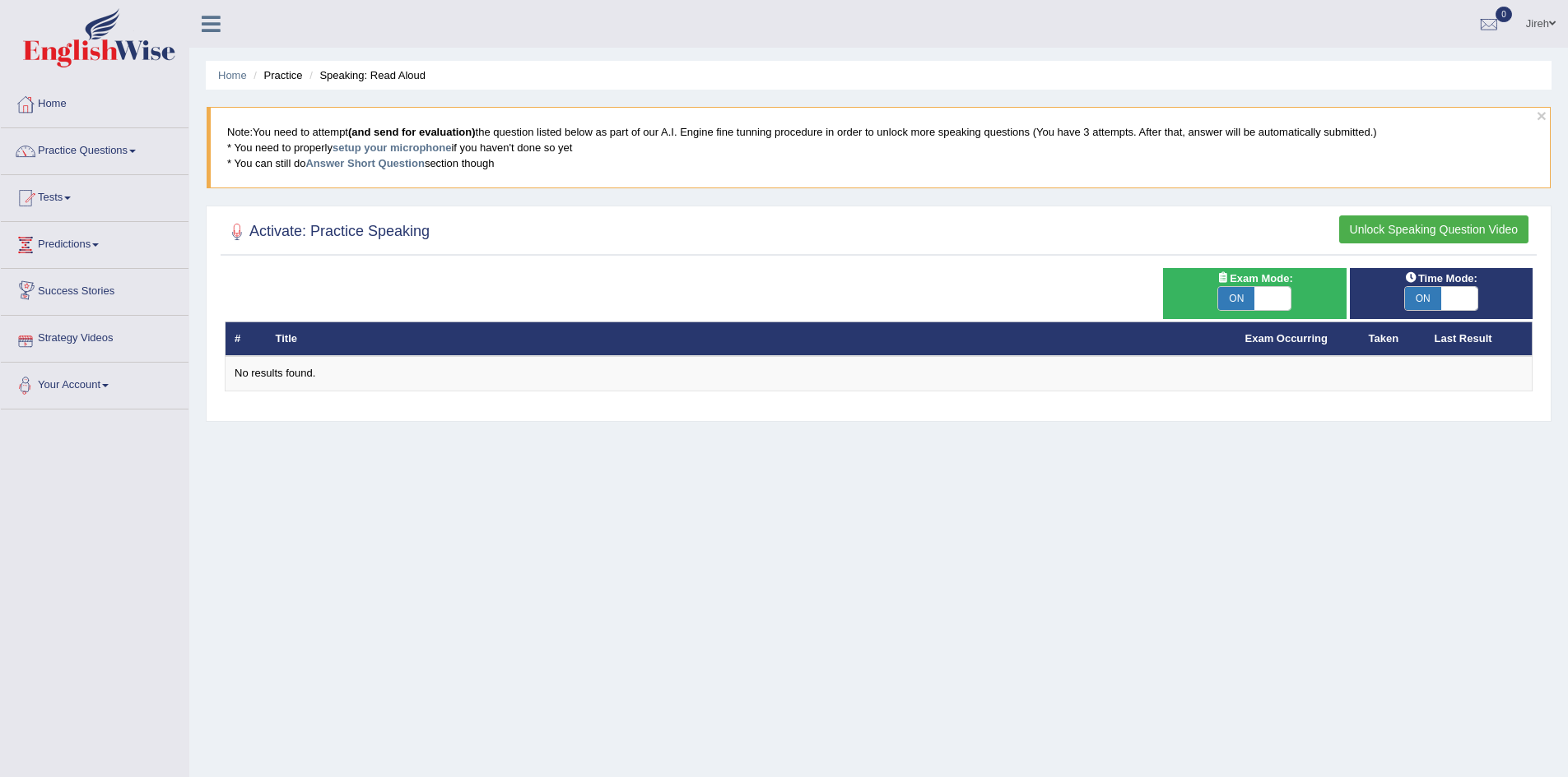
click at [101, 288] on link "Success Stories" at bounding box center [94, 289] width 188 height 41
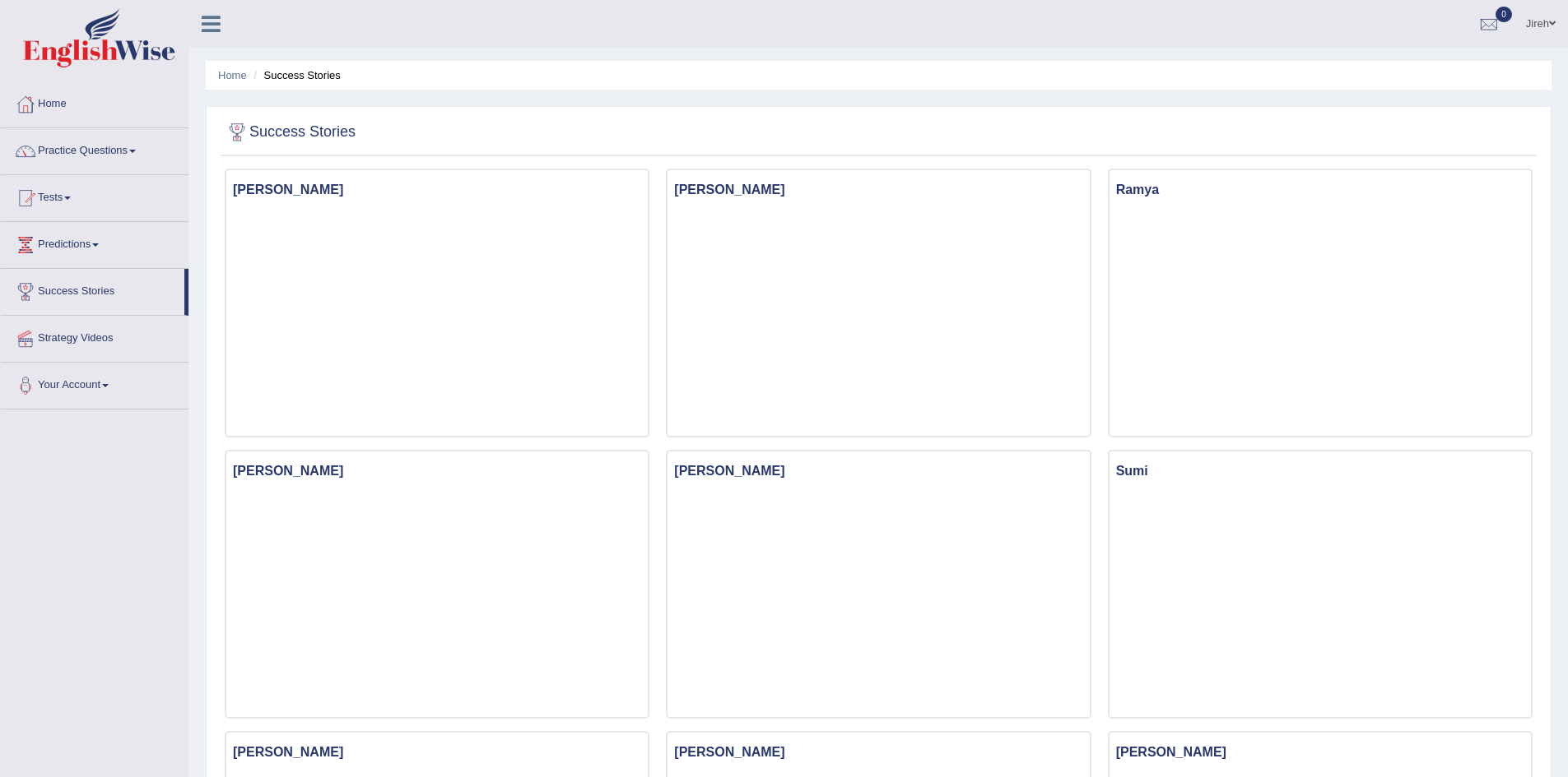
scroll to position [82, 0]
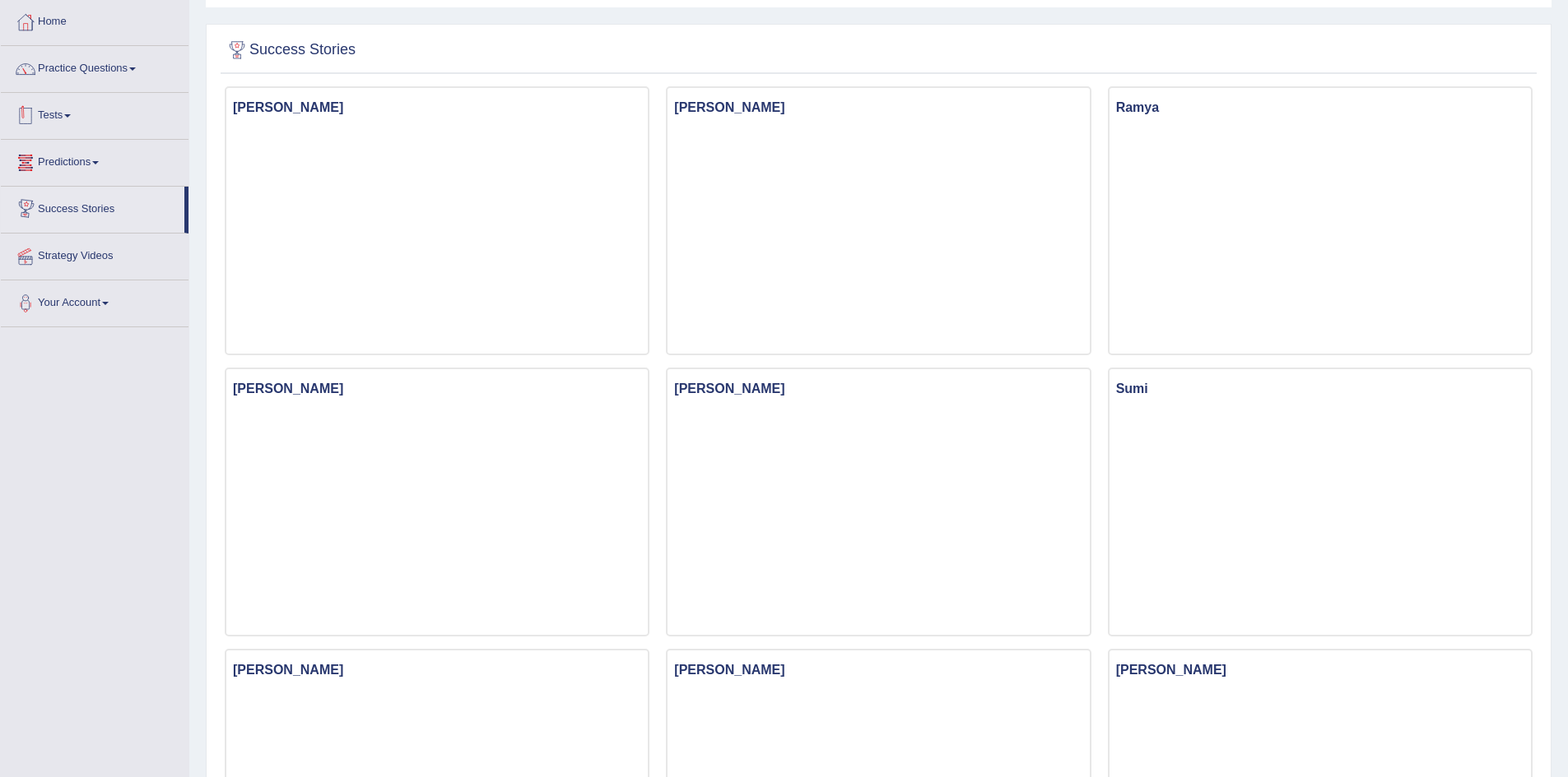
click at [70, 106] on link "Tests" at bounding box center [94, 113] width 188 height 41
click at [78, 72] on link "Practice Questions" at bounding box center [94, 66] width 188 height 41
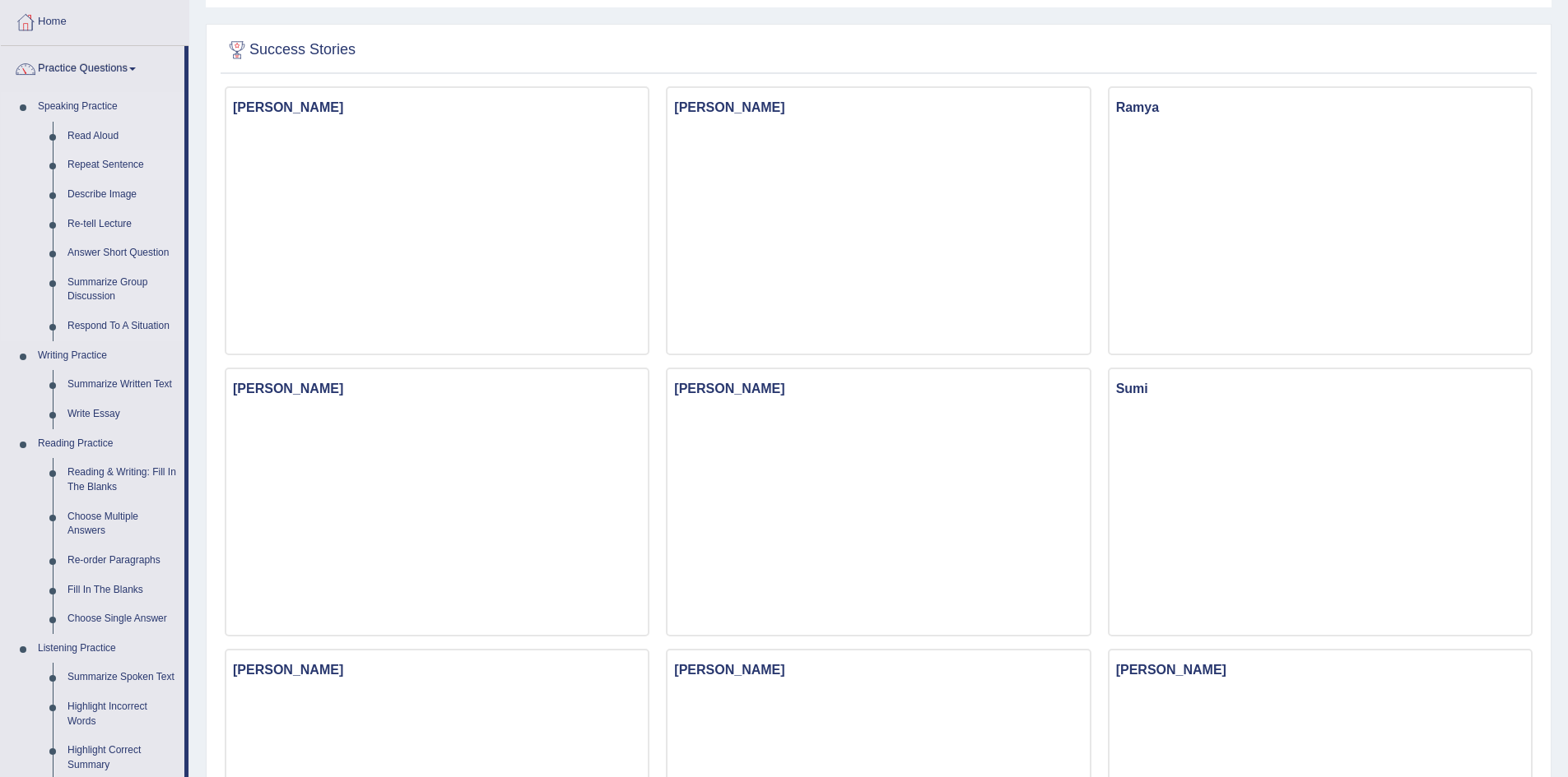
click at [90, 166] on link "Repeat Sentence" at bounding box center [122, 165] width 124 height 30
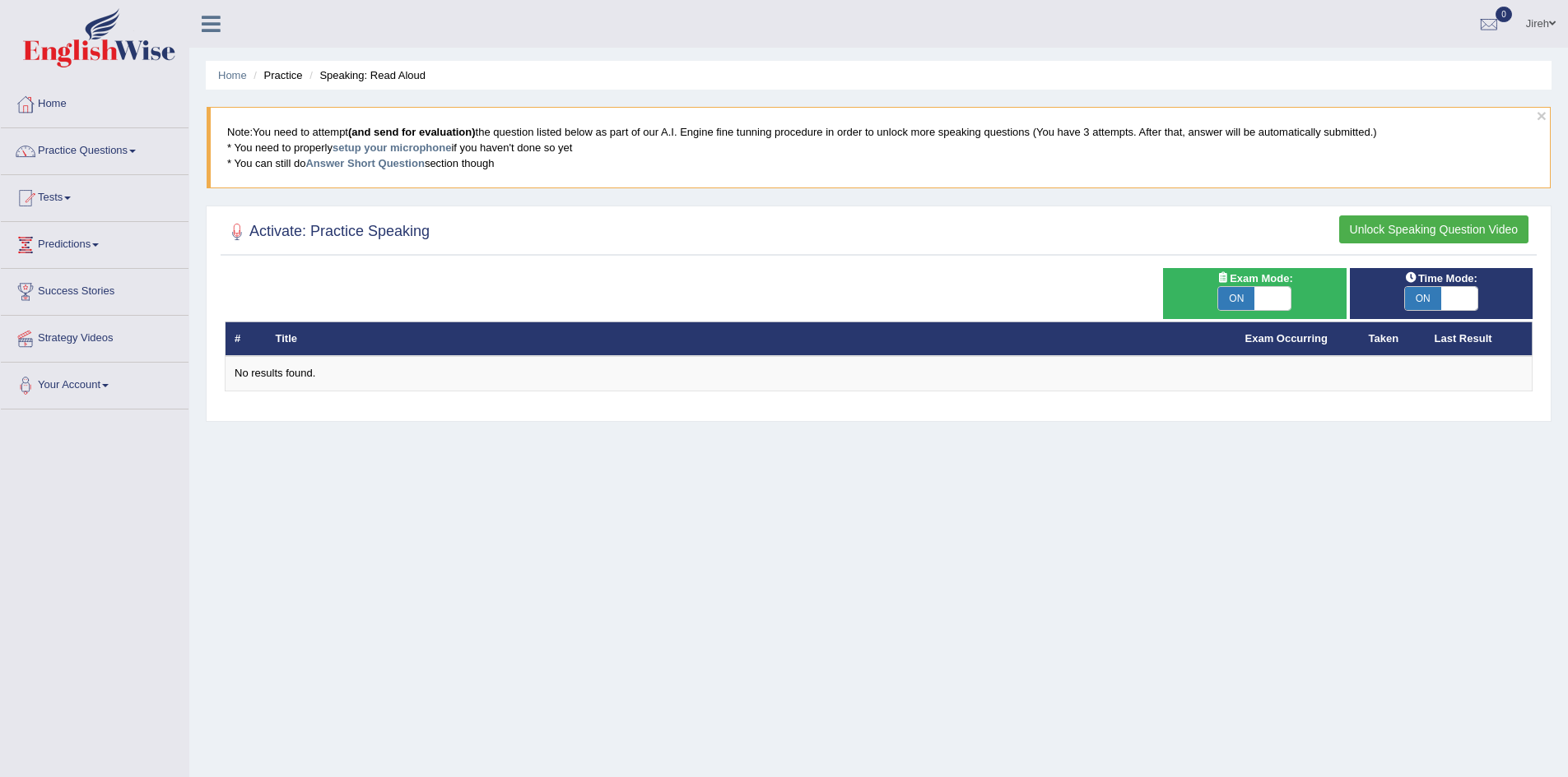
click at [1260, 302] on span at bounding box center [1272, 298] width 36 height 23
checkbox input "false"
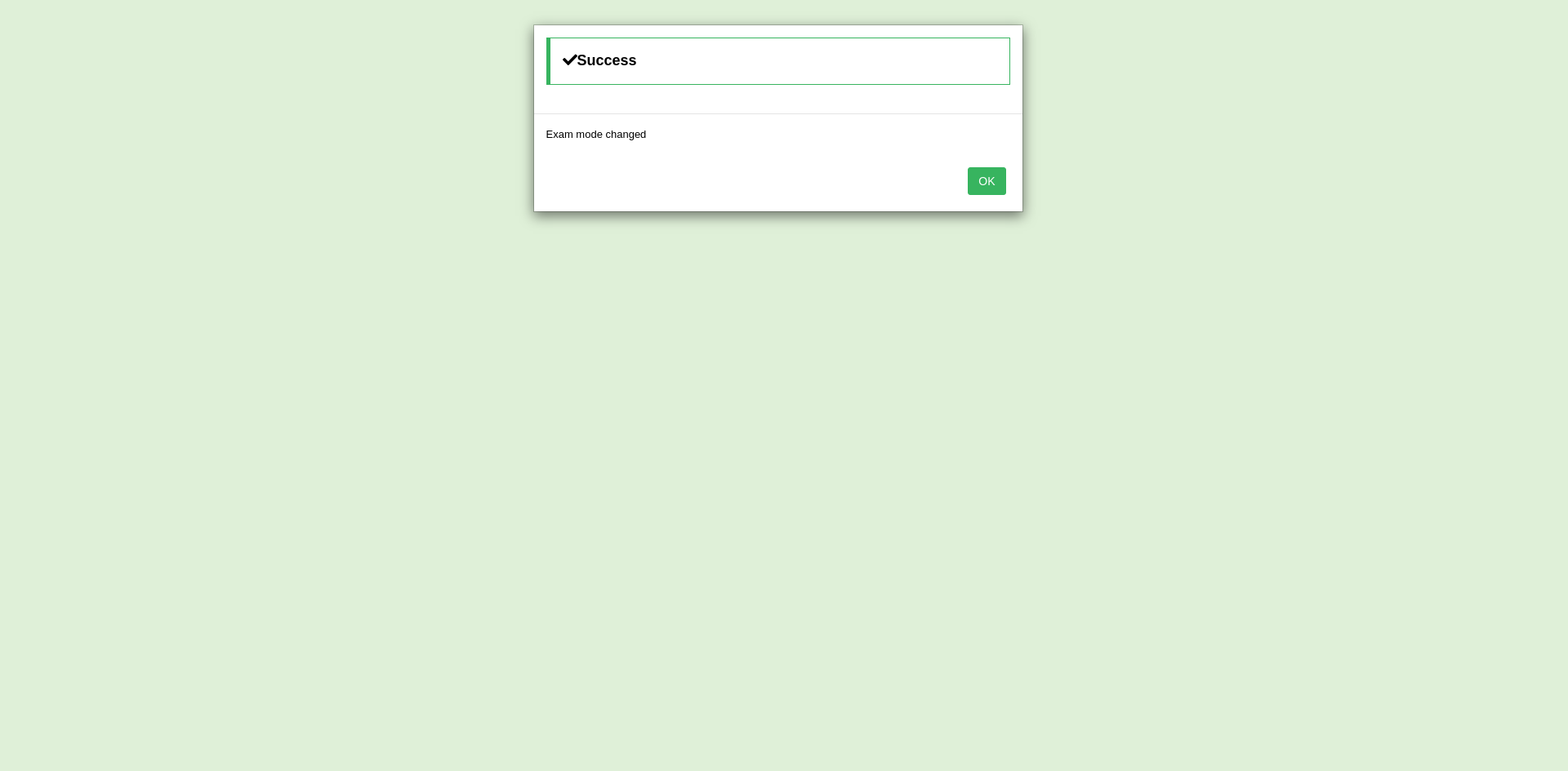
click at [983, 180] on button "OK" at bounding box center [986, 181] width 37 height 28
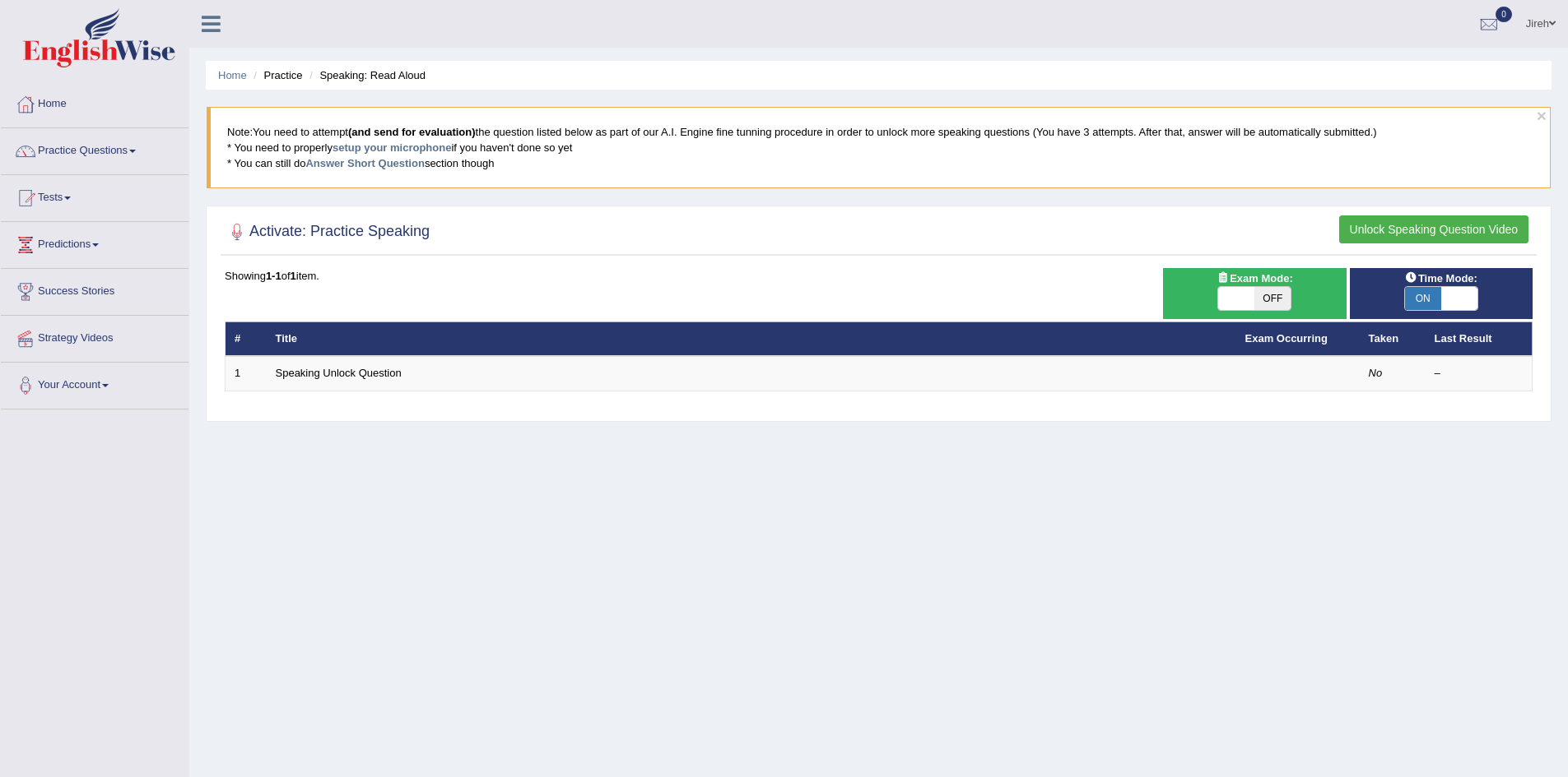
click at [1445, 297] on span at bounding box center [1459, 298] width 36 height 23
checkbox input "false"
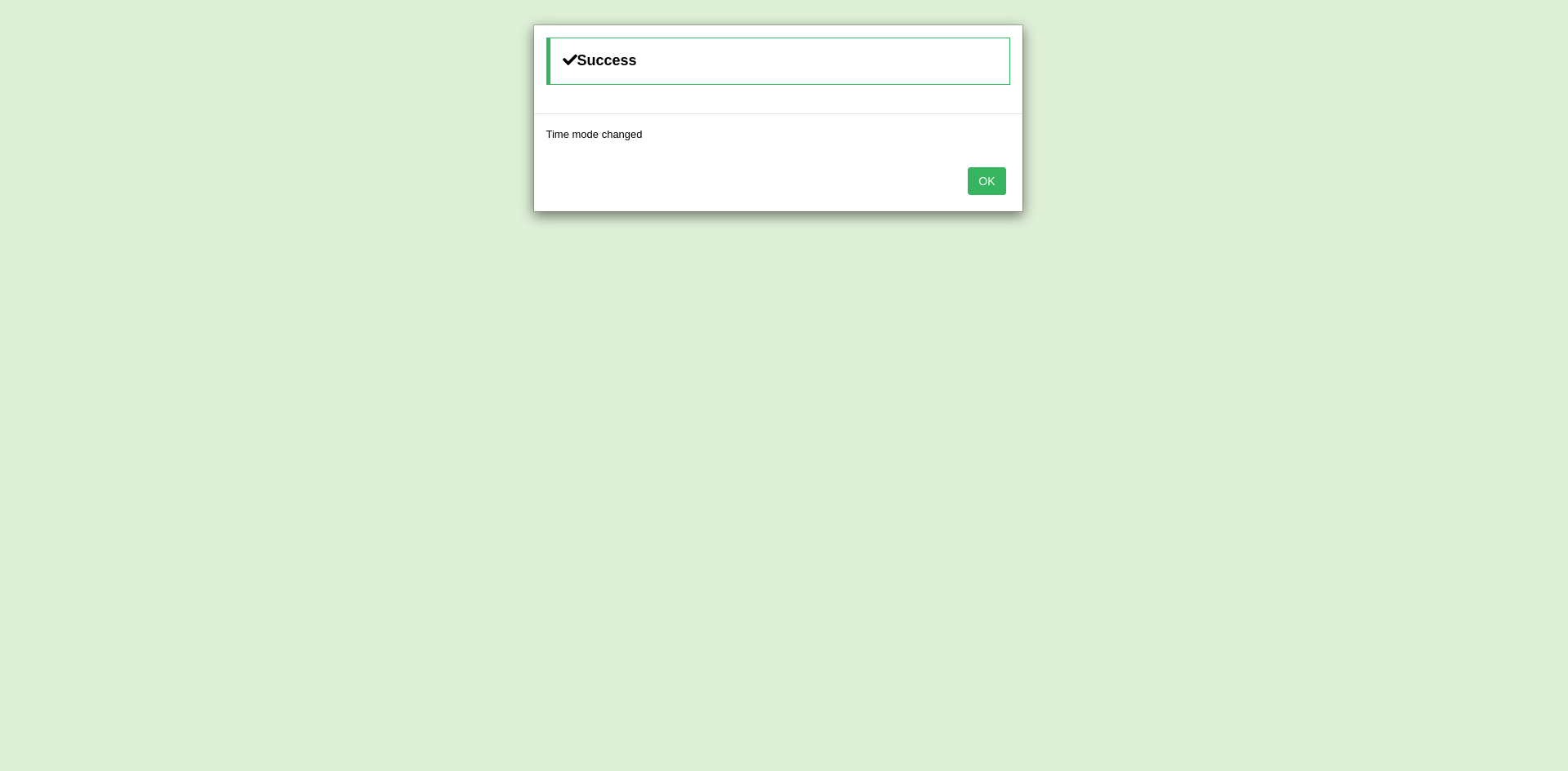
click at [989, 180] on button "OK" at bounding box center [986, 181] width 37 height 28
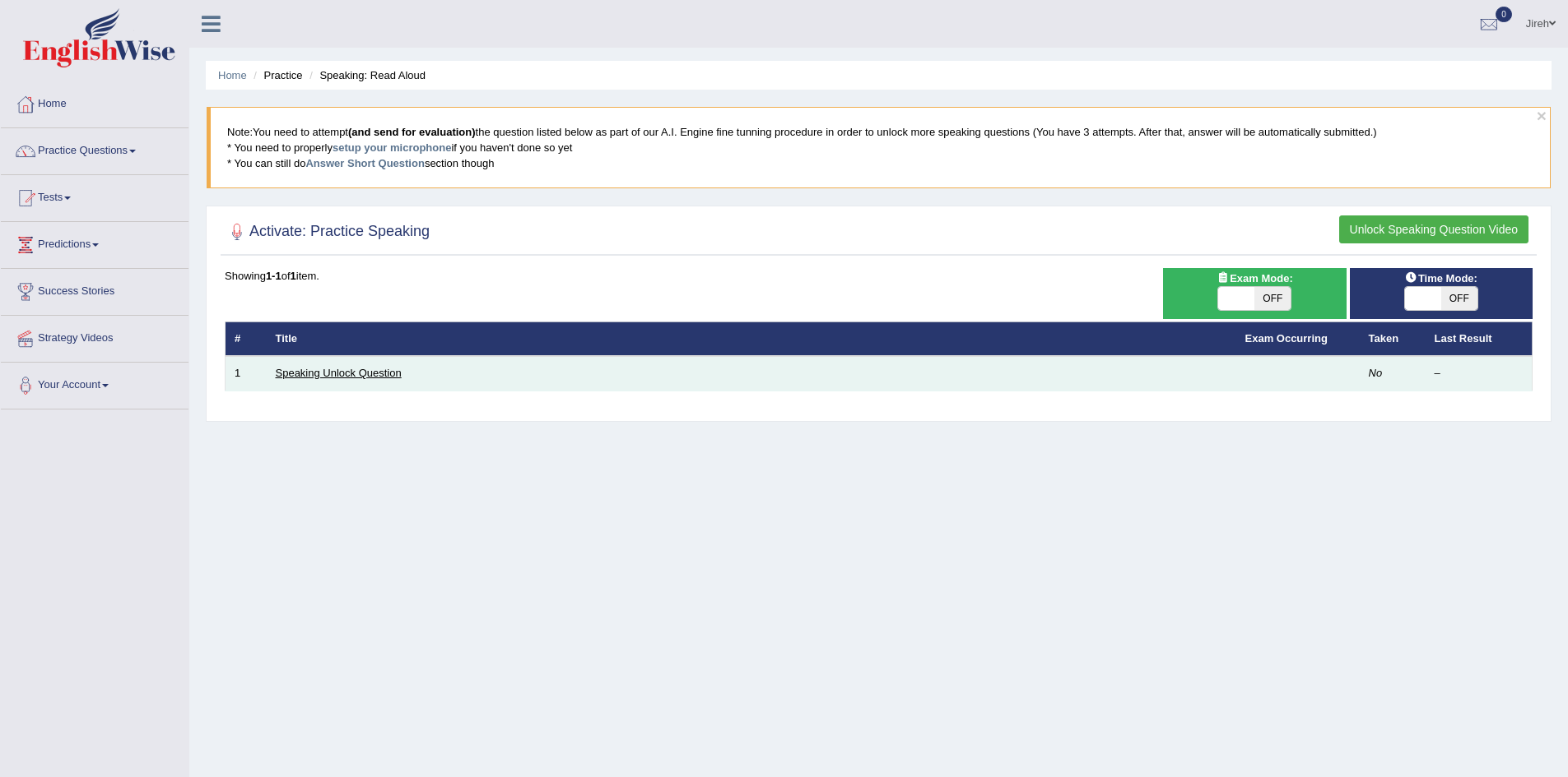
click at [362, 374] on link "Speaking Unlock Question" at bounding box center [338, 373] width 126 height 12
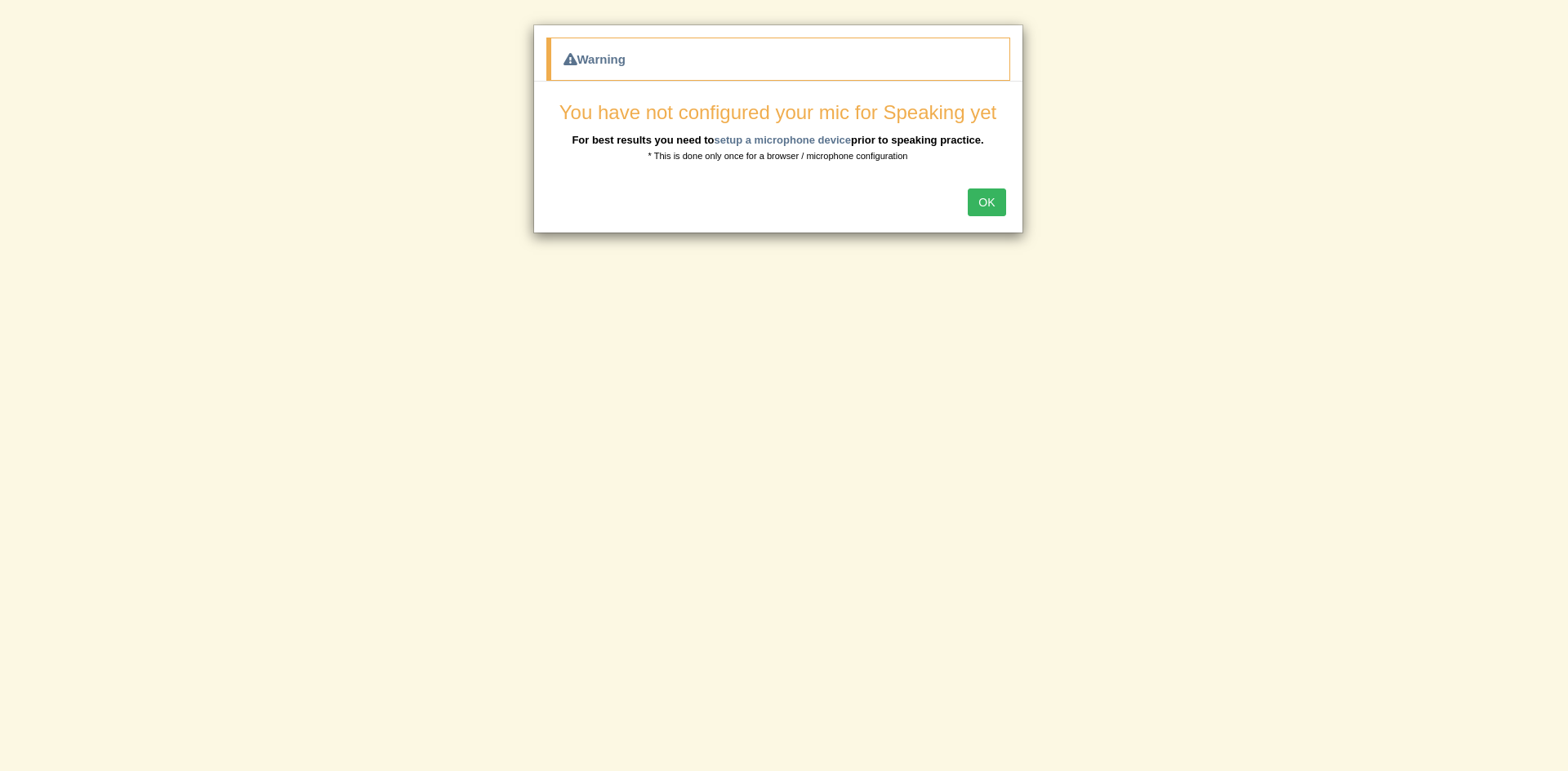
click at [981, 202] on button "OK" at bounding box center [986, 202] width 37 height 28
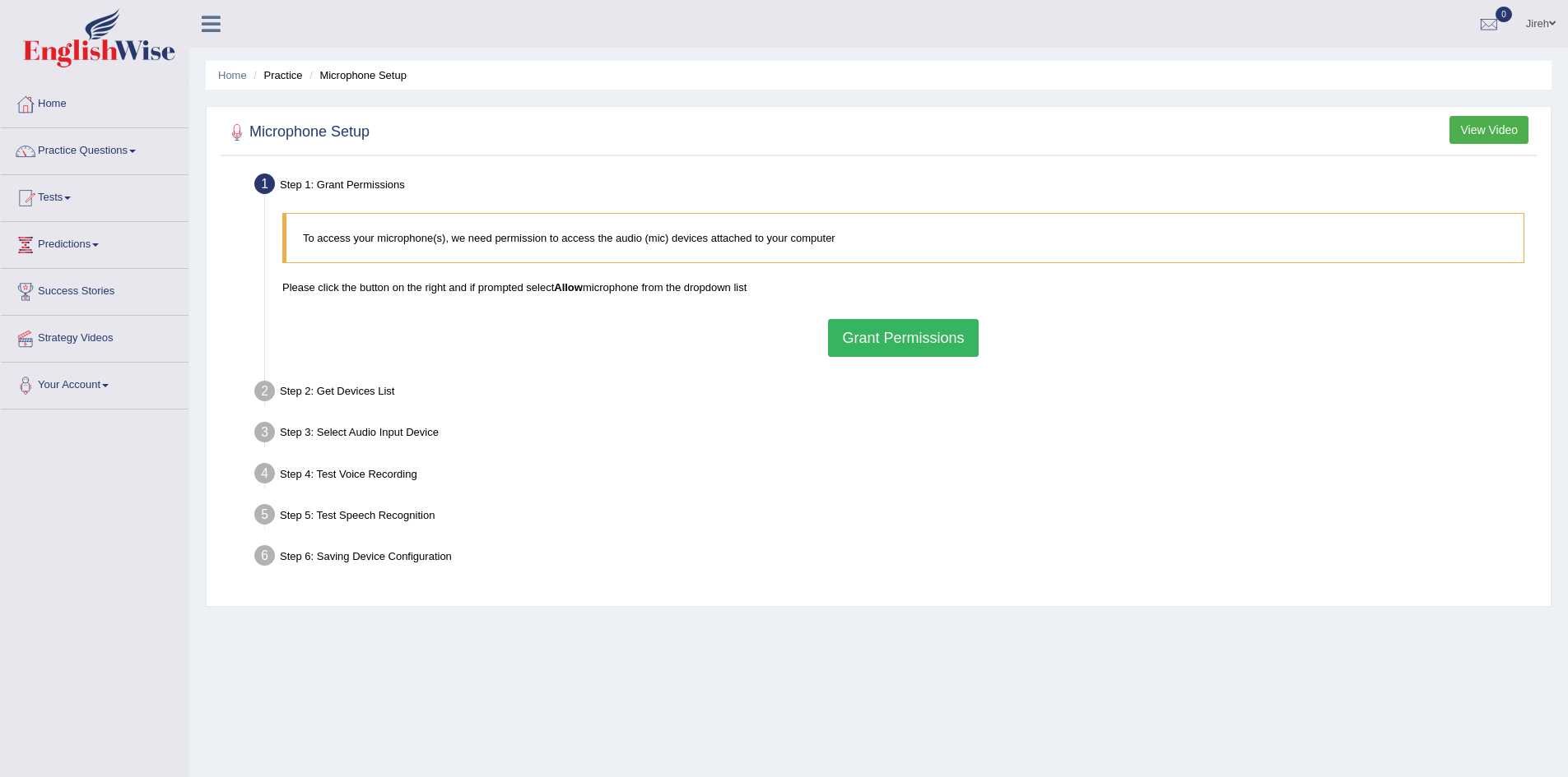
click at [926, 347] on button "Grant Permissions" at bounding box center [902, 337] width 150 height 38
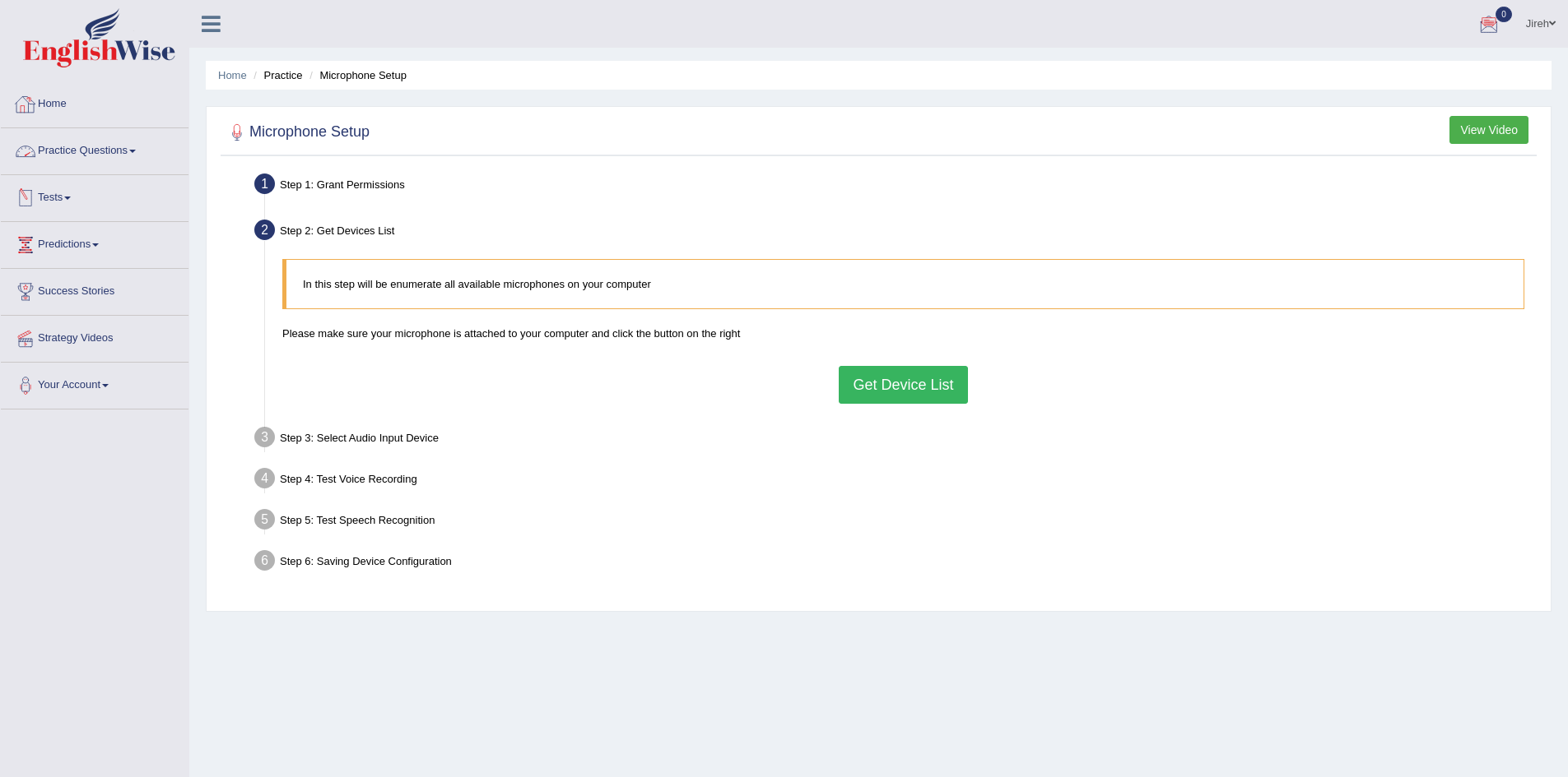
click at [84, 112] on link "Home" at bounding box center [94, 101] width 188 height 41
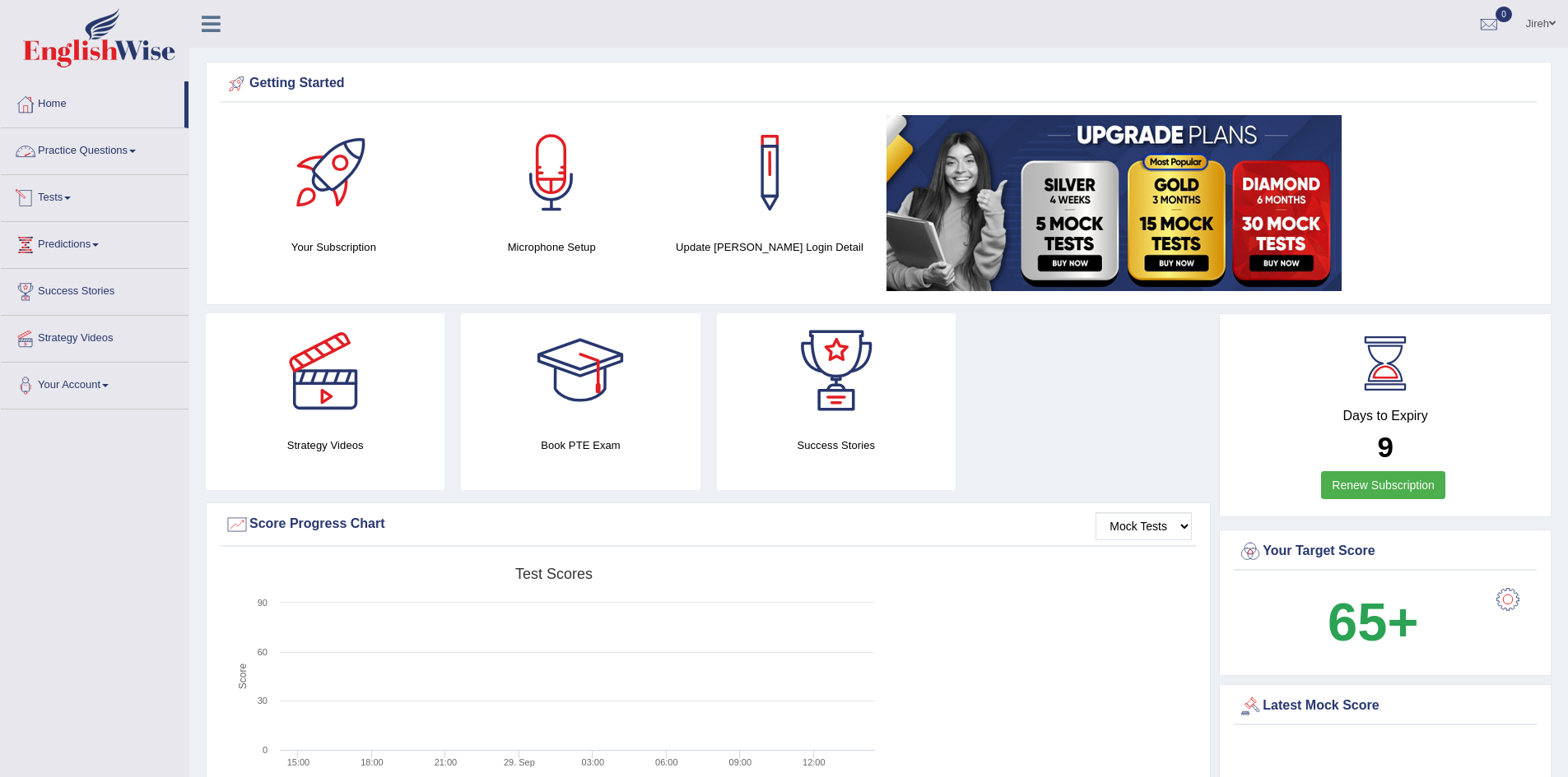
click at [122, 156] on link "Practice Questions" at bounding box center [94, 149] width 188 height 41
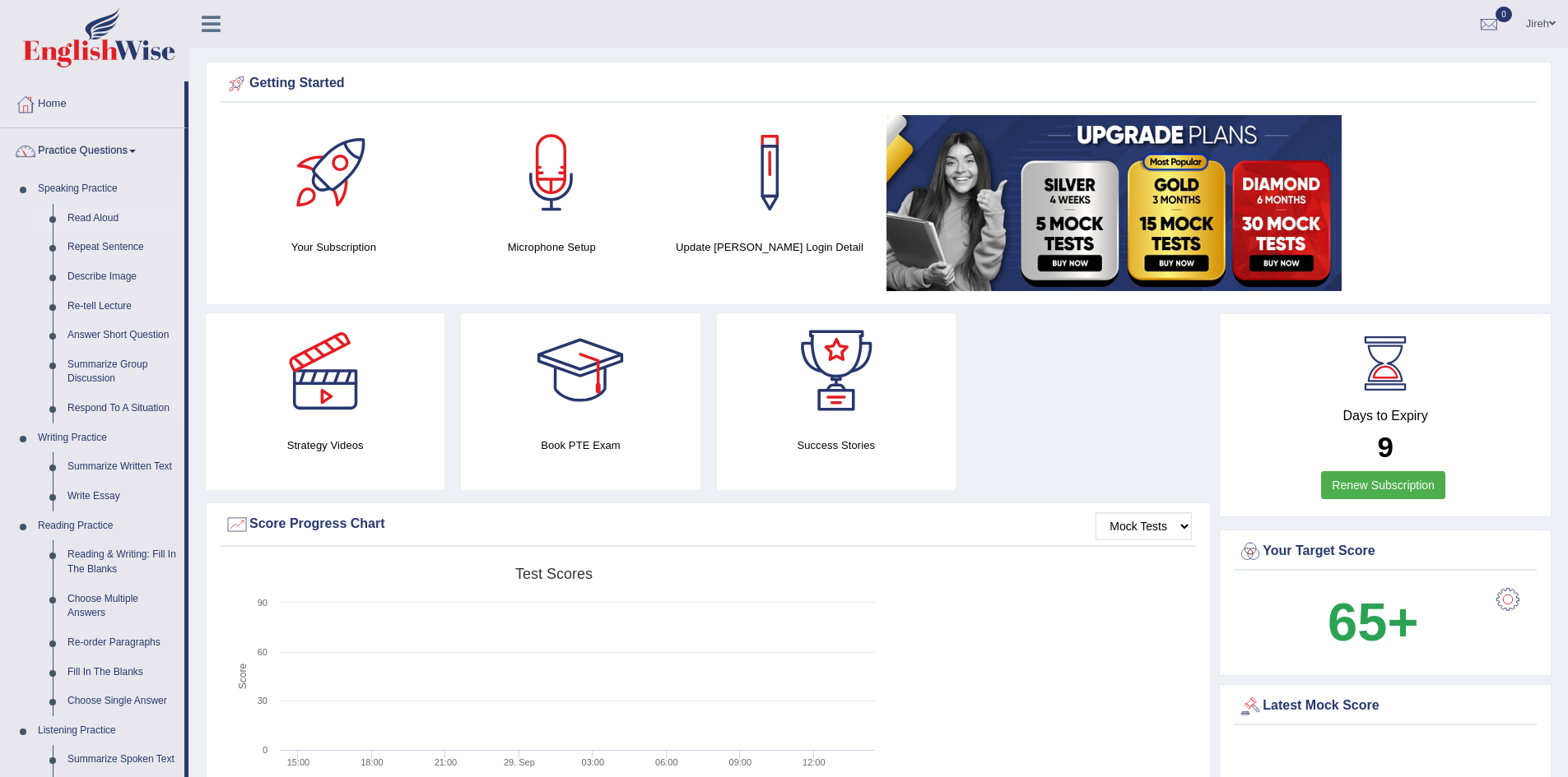
click at [94, 216] on link "Read Aloud" at bounding box center [122, 219] width 124 height 30
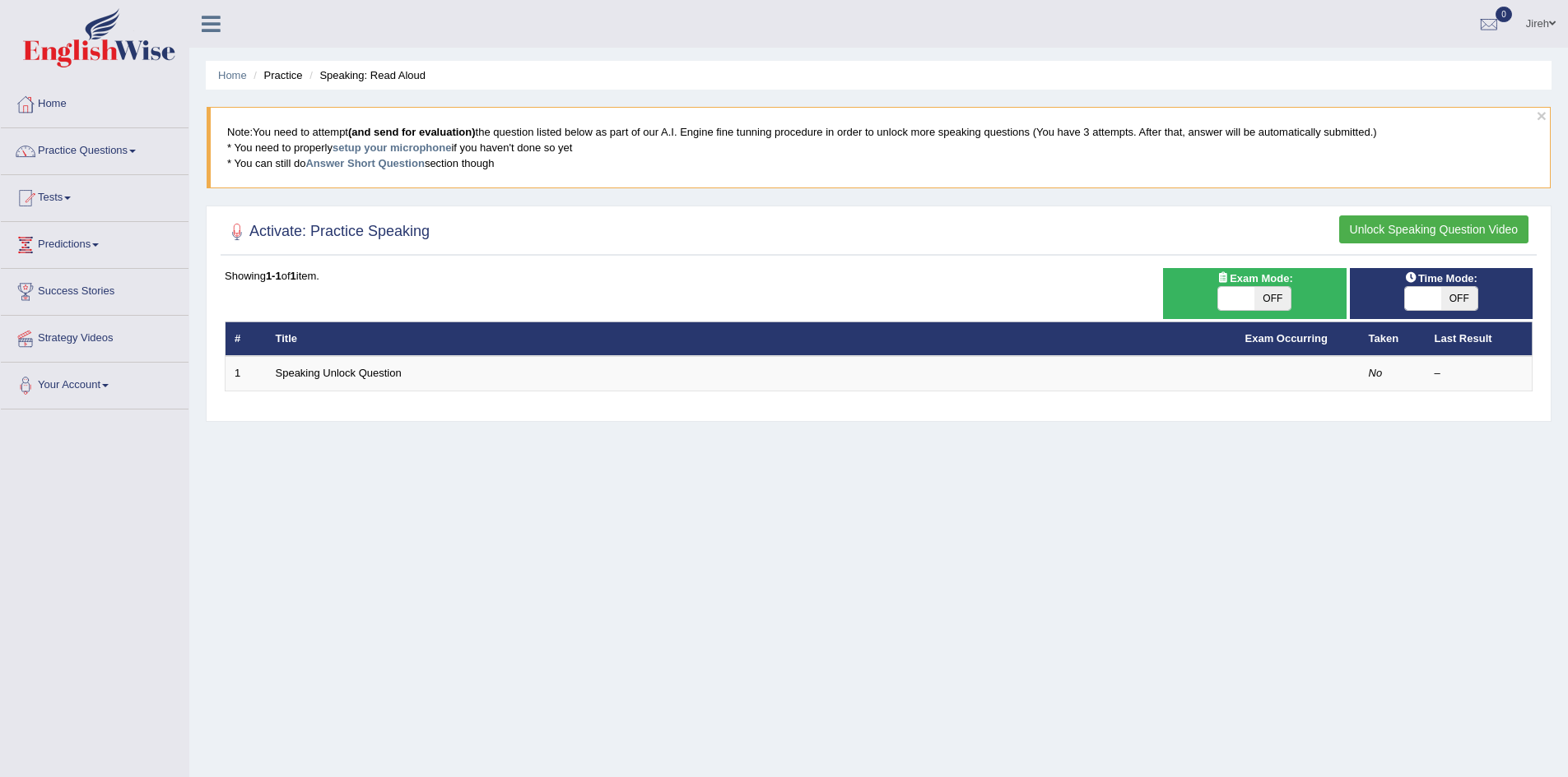
click at [1247, 300] on span at bounding box center [1236, 298] width 36 height 23
checkbox input "true"
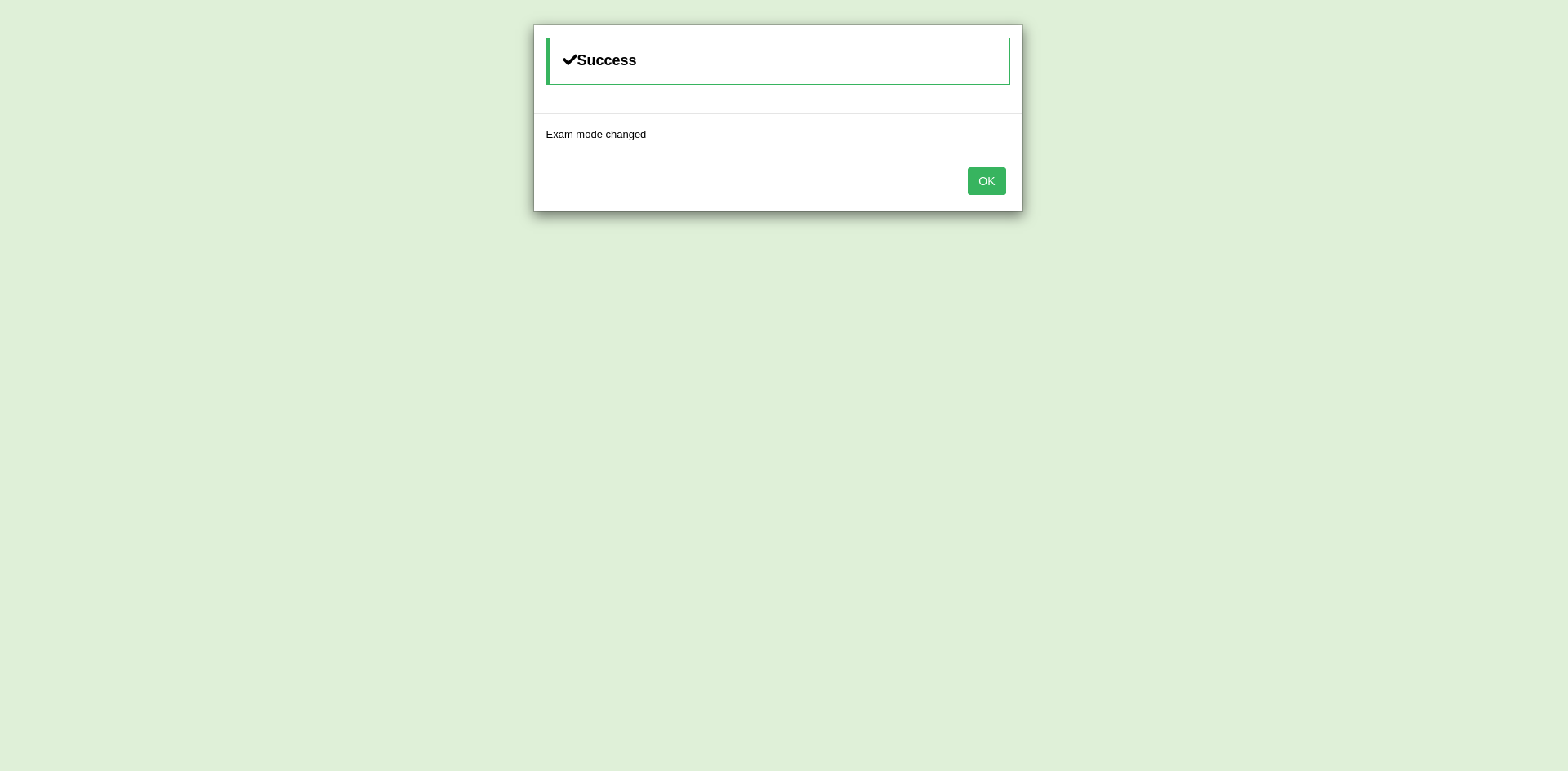
click at [994, 188] on button "OK" at bounding box center [986, 181] width 37 height 28
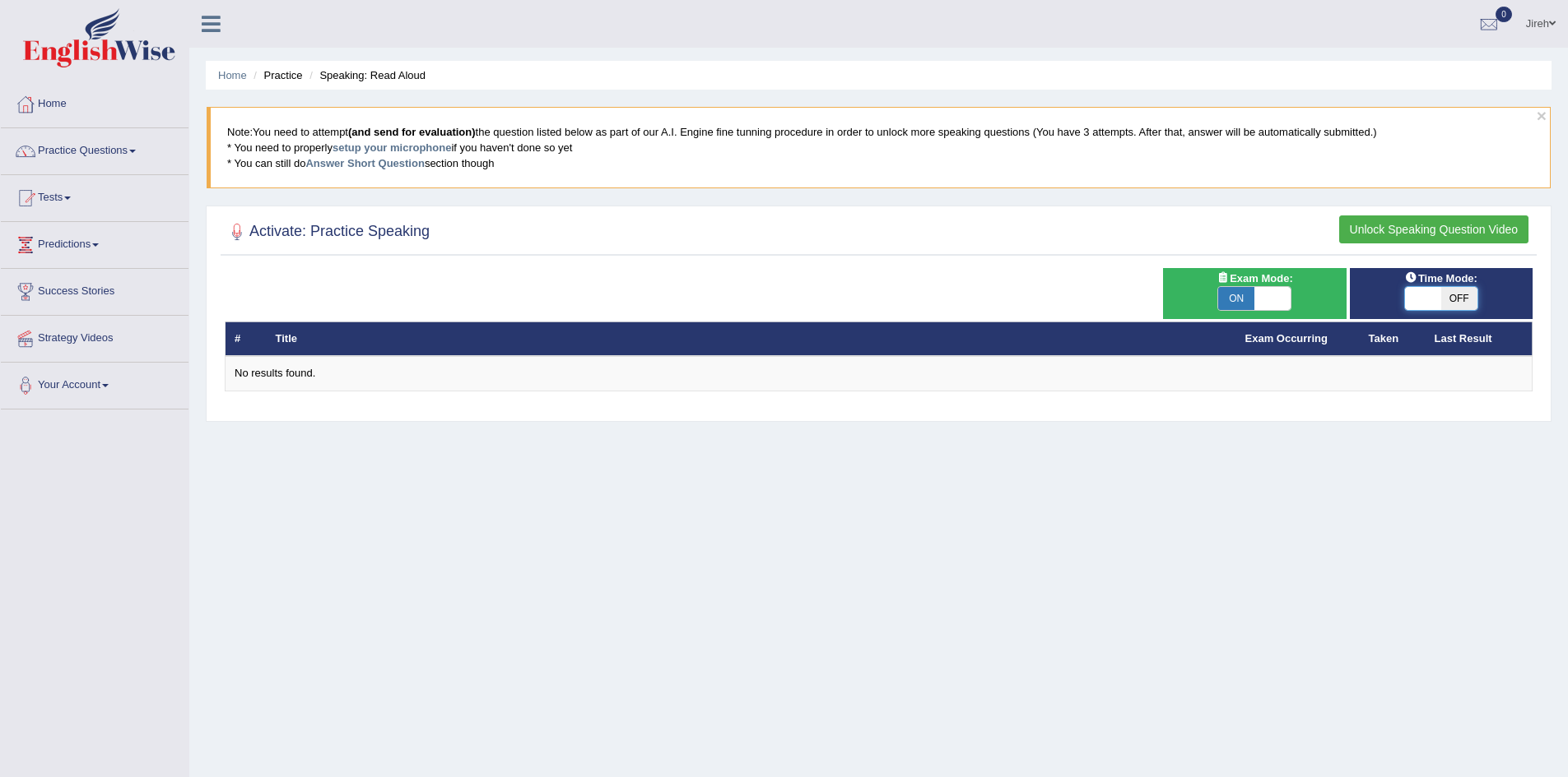
click at [1433, 300] on span at bounding box center [1422, 298] width 36 height 23
checkbox input "true"
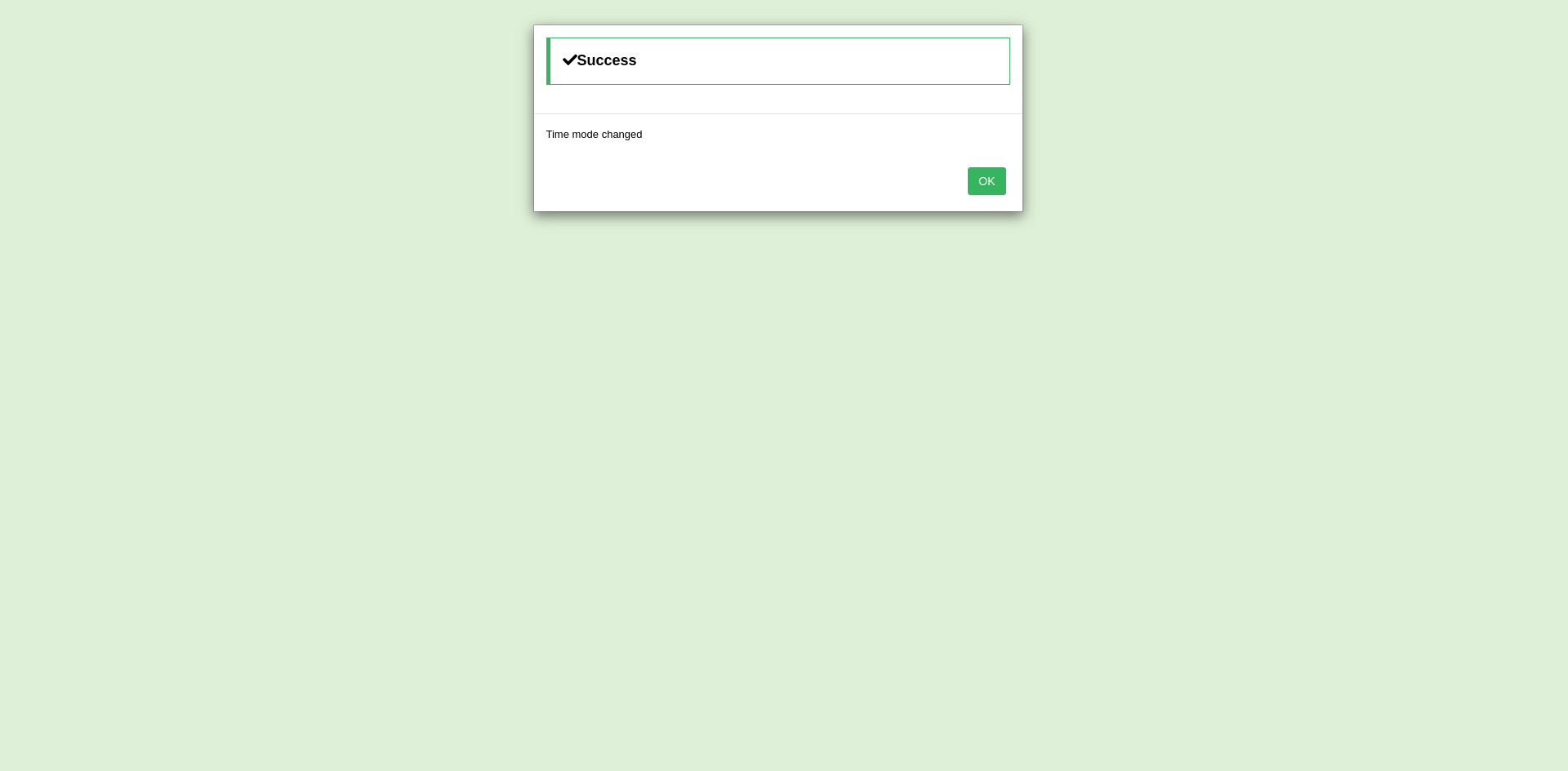
click at [1000, 183] on button "OK" at bounding box center [986, 181] width 37 height 28
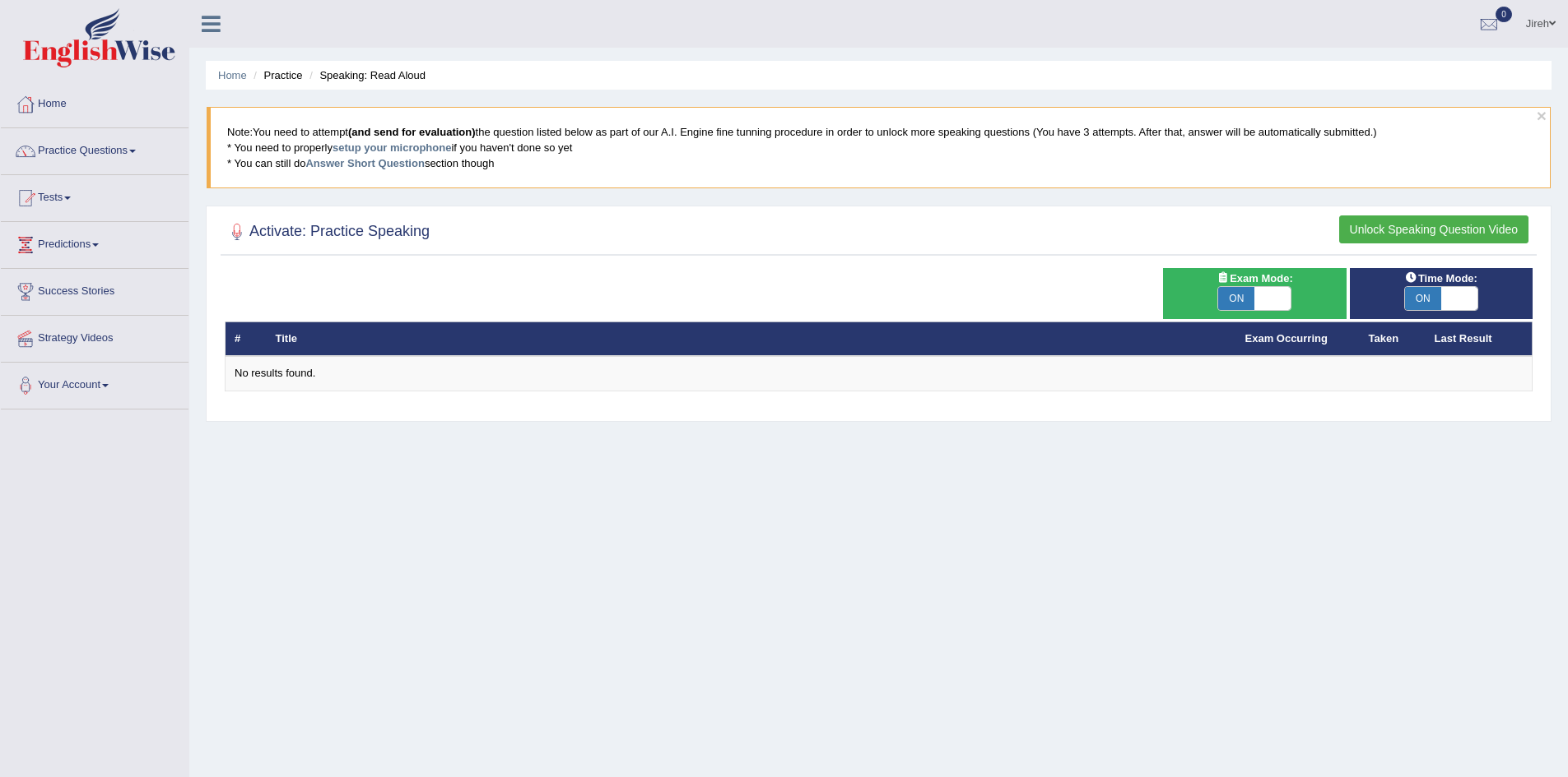
click at [233, 336] on th "#" at bounding box center [246, 339] width 41 height 35
click at [64, 200] on link "Tests" at bounding box center [94, 195] width 188 height 41
click at [146, 156] on link "Practice Questions" at bounding box center [94, 149] width 188 height 41
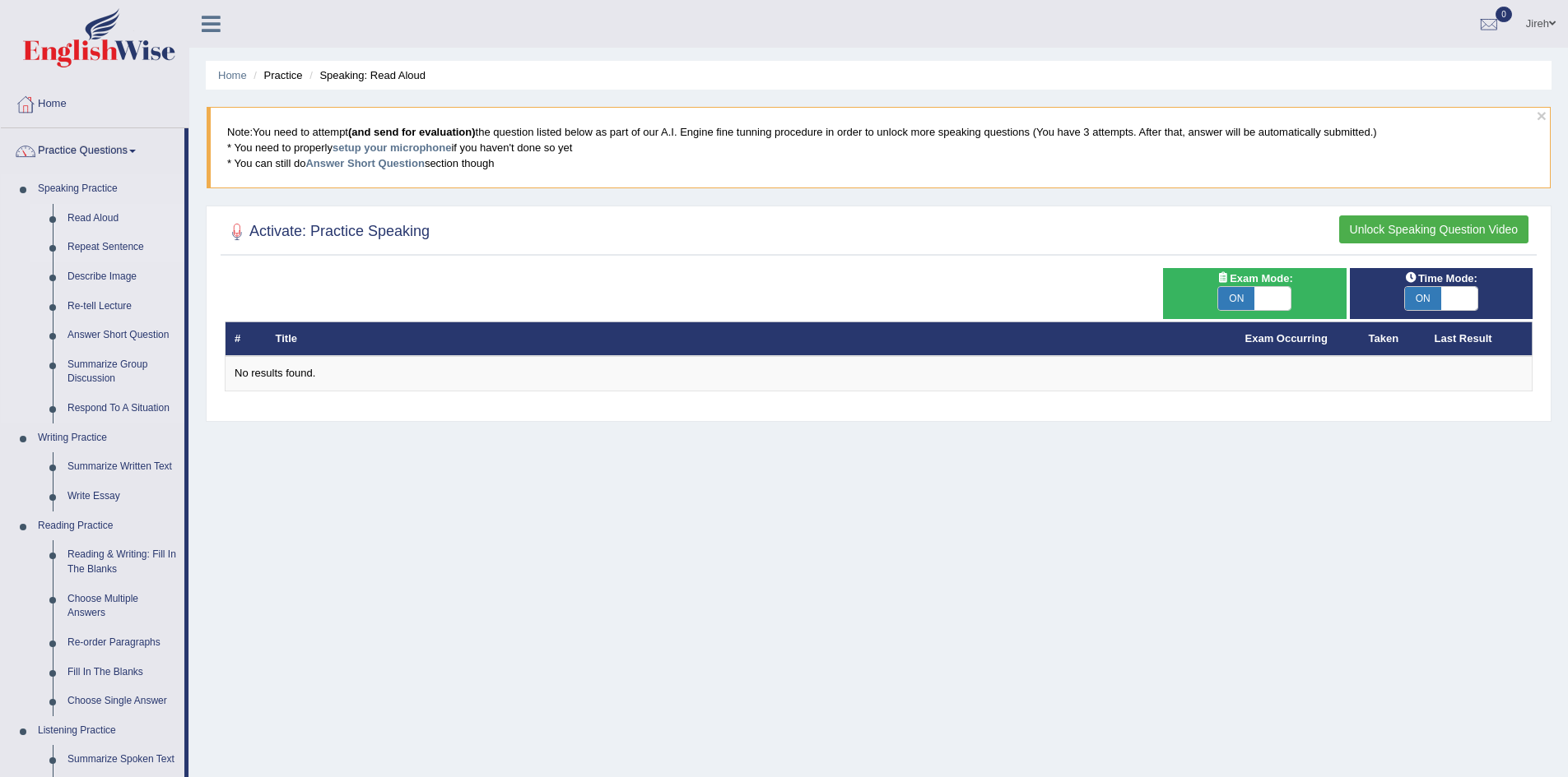
click at [94, 244] on link "Repeat Sentence" at bounding box center [122, 247] width 124 height 30
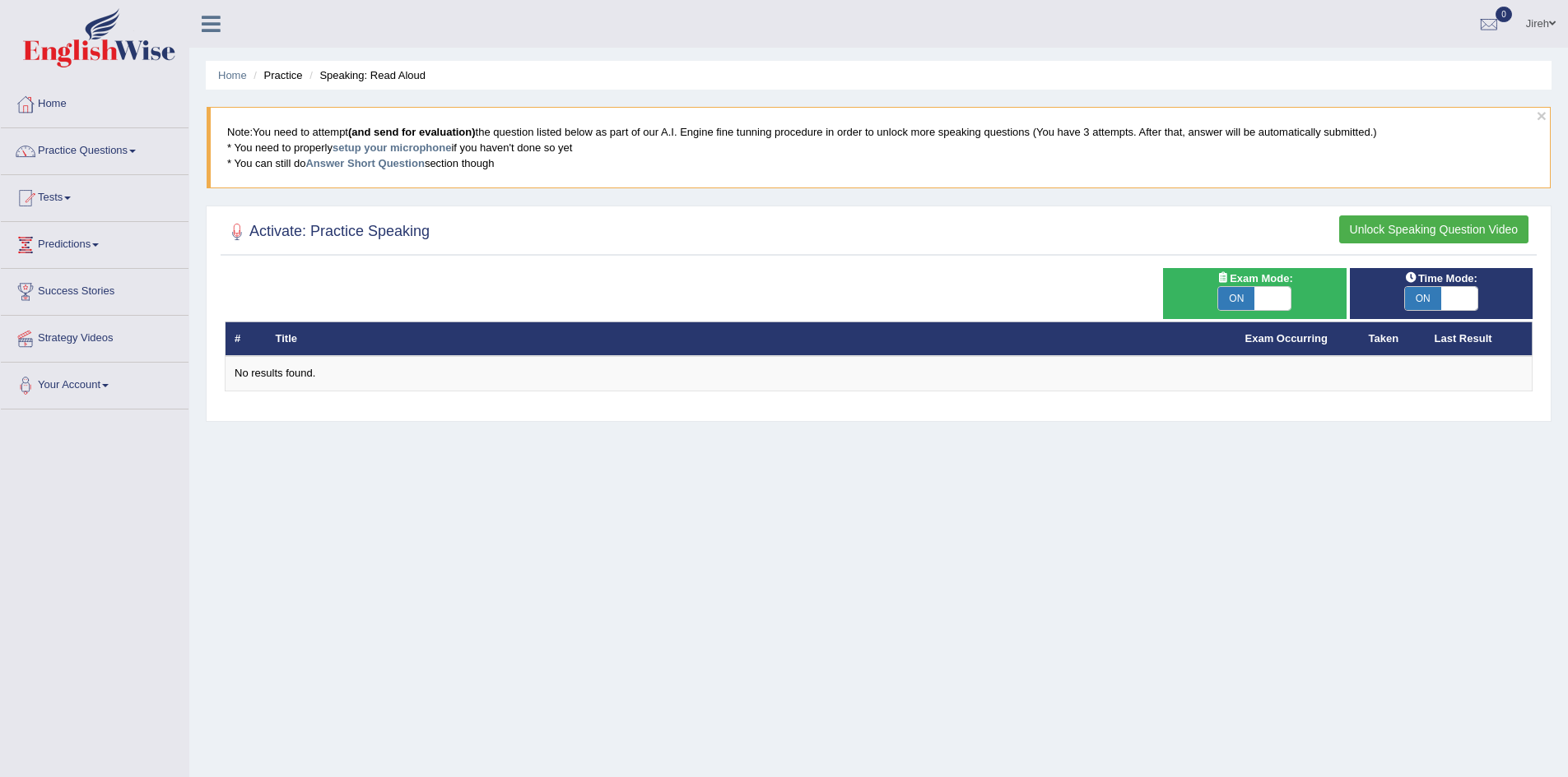
click at [1462, 532] on div "Home Practice Speaking: Read Aloud × Note: You need to attempt (and send for ev…" at bounding box center [878, 411] width 1378 height 822
click at [1558, 17] on link "Jireh" at bounding box center [1541, 21] width 54 height 43
click at [1451, 197] on link "Log out" at bounding box center [1477, 196] width 178 height 38
